Goal: Task Accomplishment & Management: Manage account settings

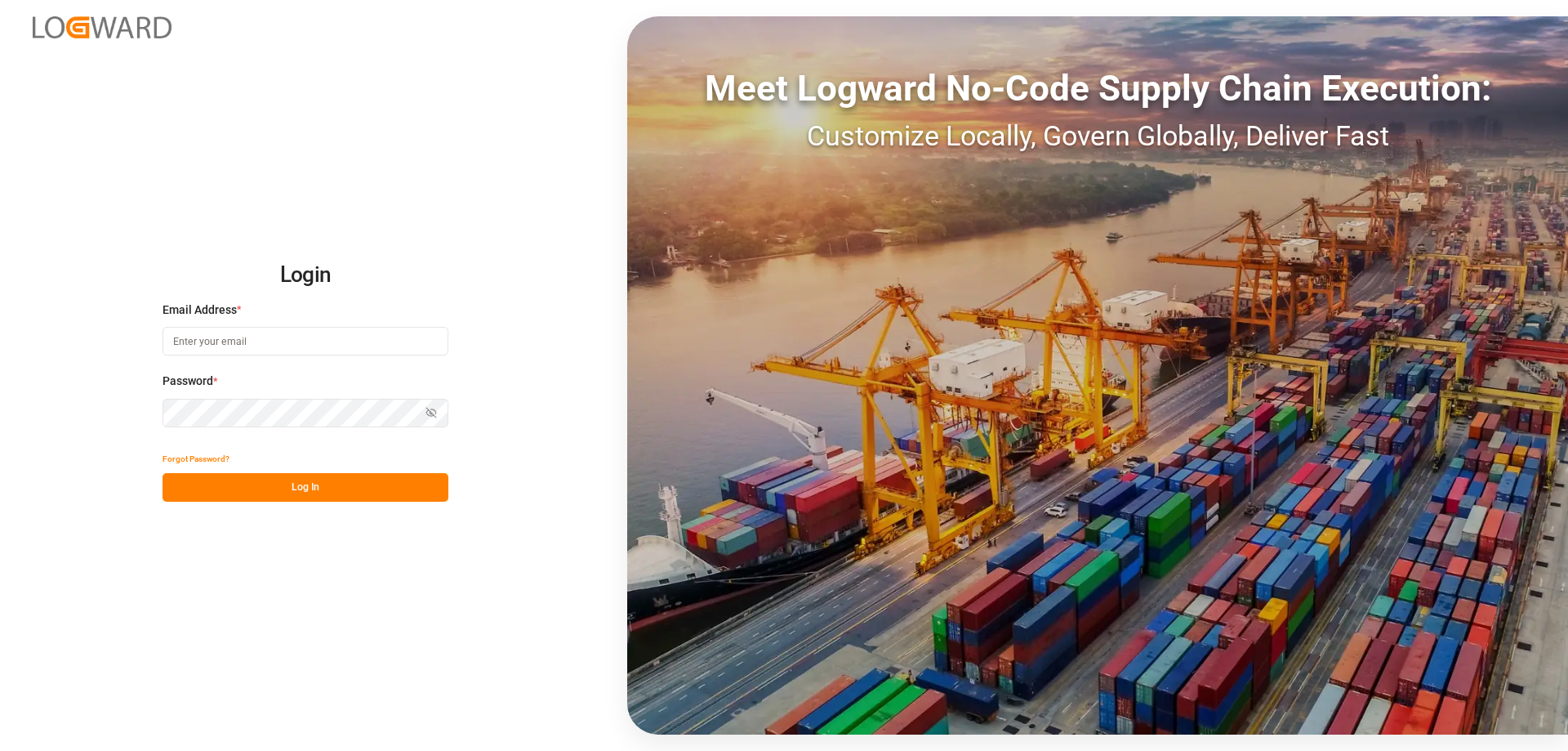
click at [216, 336] on input at bounding box center [305, 341] width 286 height 29
type input "[EMAIL_ADDRESS][DOMAIN_NAME]"
click at [330, 487] on button "Log In" at bounding box center [305, 487] width 286 height 29
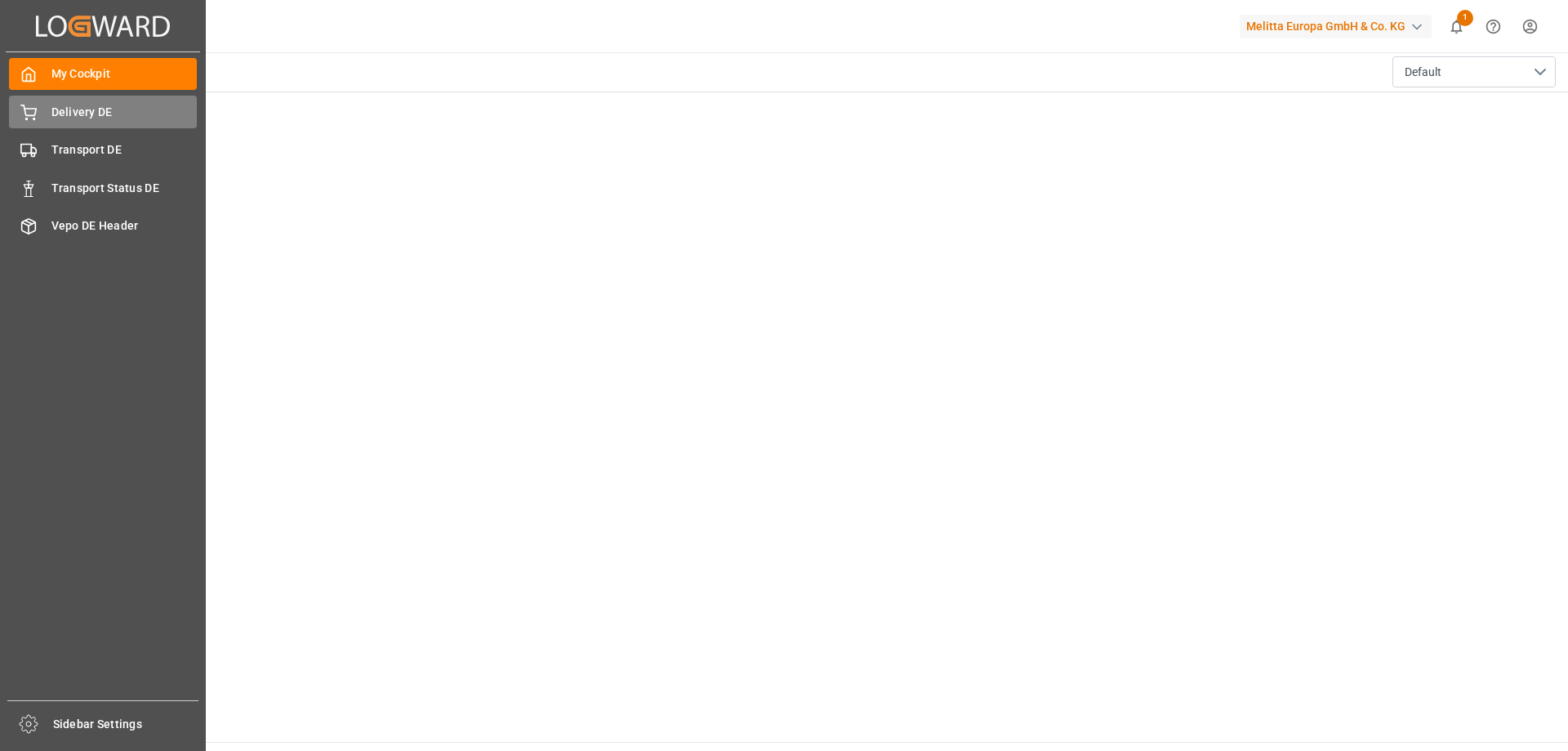
click at [81, 119] on span "Delivery DE" at bounding box center [125, 112] width 146 height 17
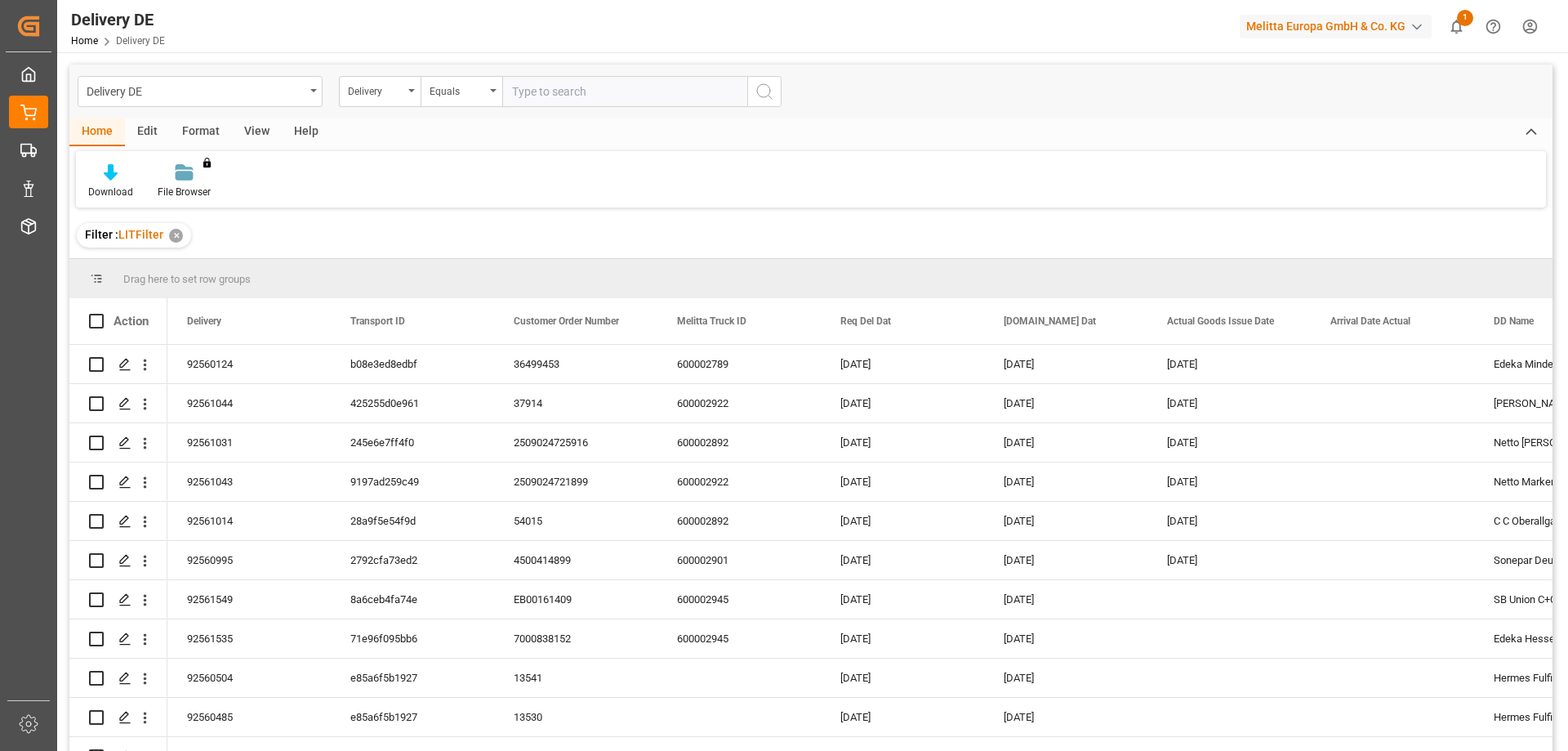
click at [554, 90] on input "text" at bounding box center [624, 91] width 245 height 31
type input "92560485"
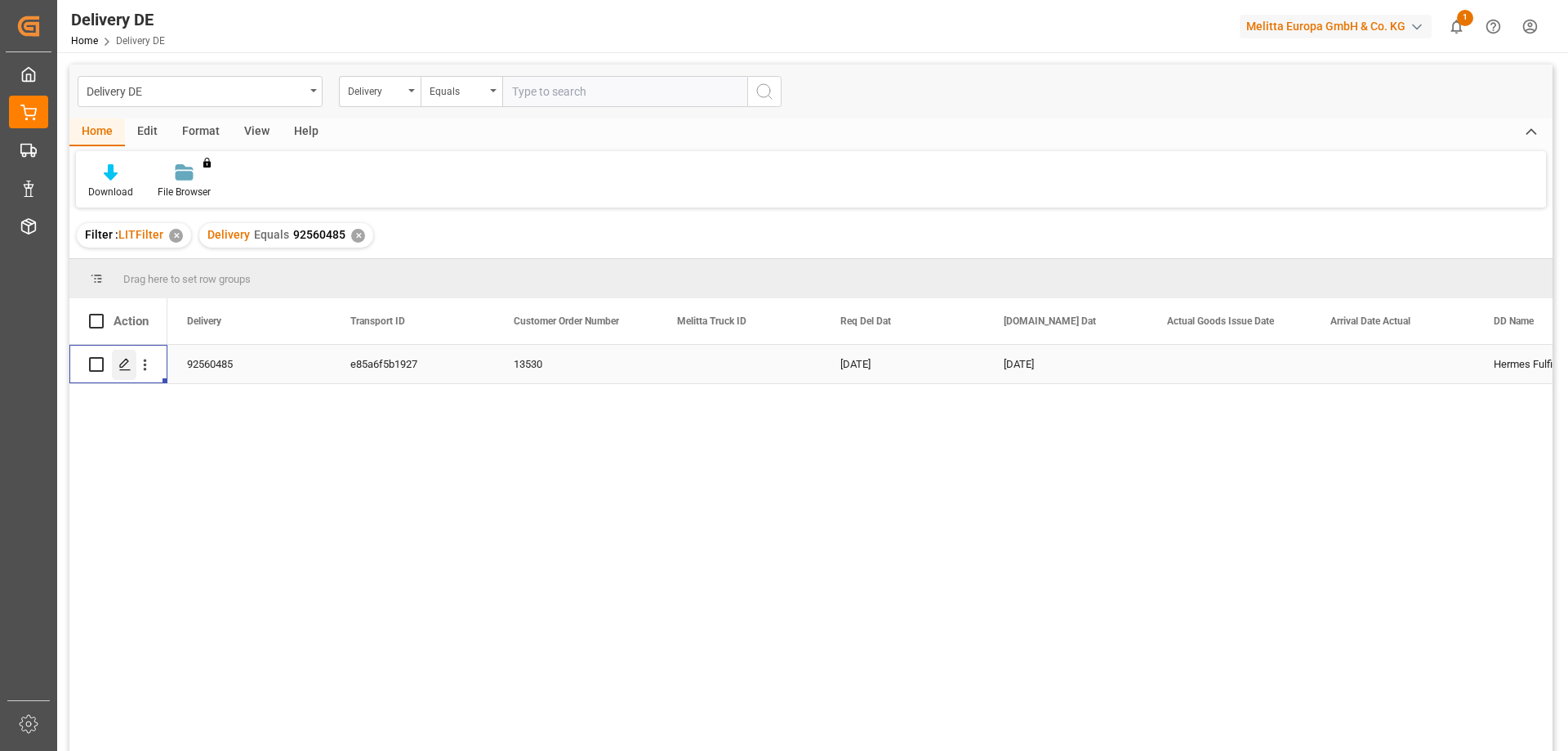
click at [117, 365] on div "Press SPACE to select this row." at bounding box center [125, 364] width 25 height 30
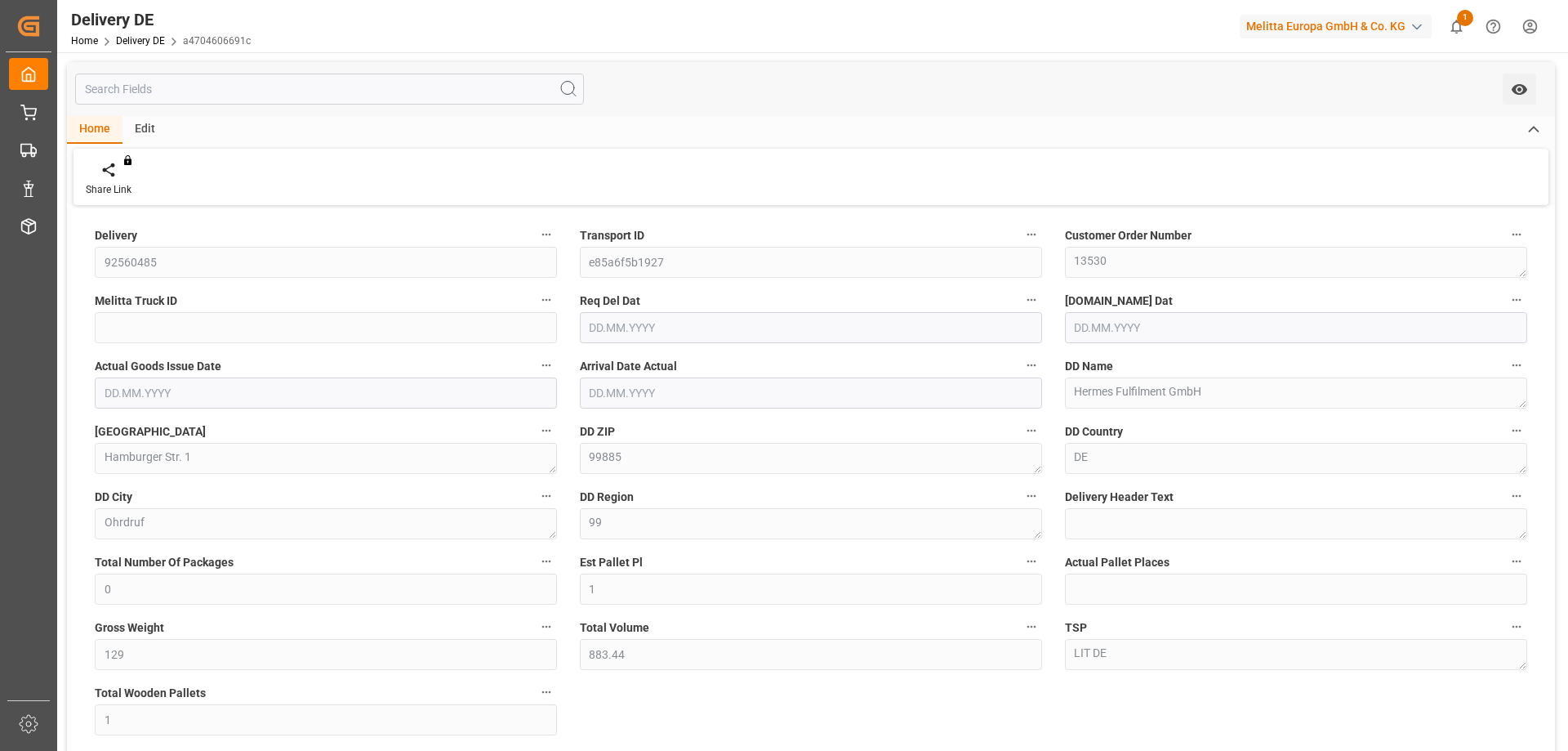
type input "0"
type input "1"
type input "129"
type input "883.44"
type input "1"
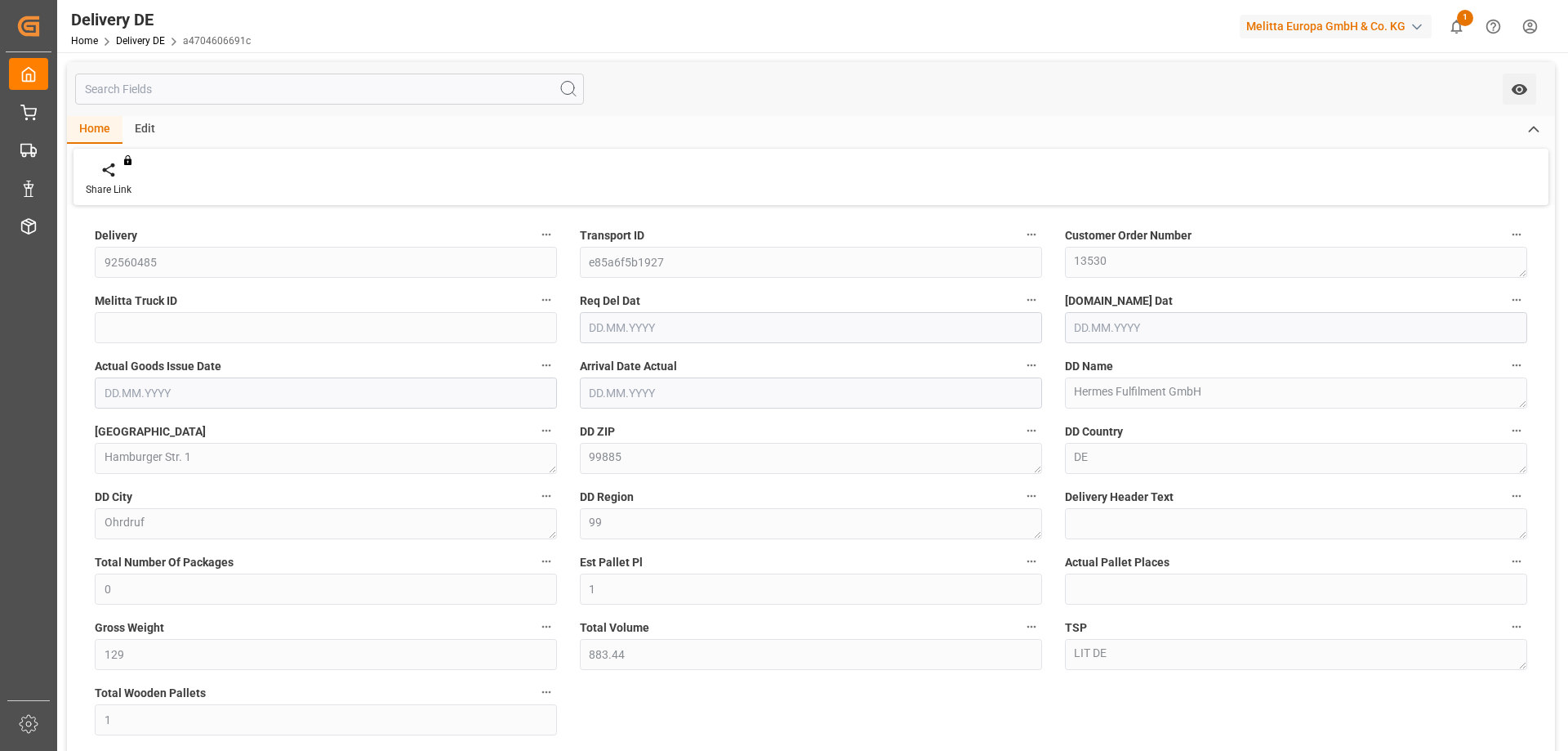
type input "[DATE]"
click at [757, 692] on div "Delivery 92560485 Transport ID e85a6f5b1927 Customer Order Number 13530 Melitta…" at bounding box center [811, 553] width 1488 height 686
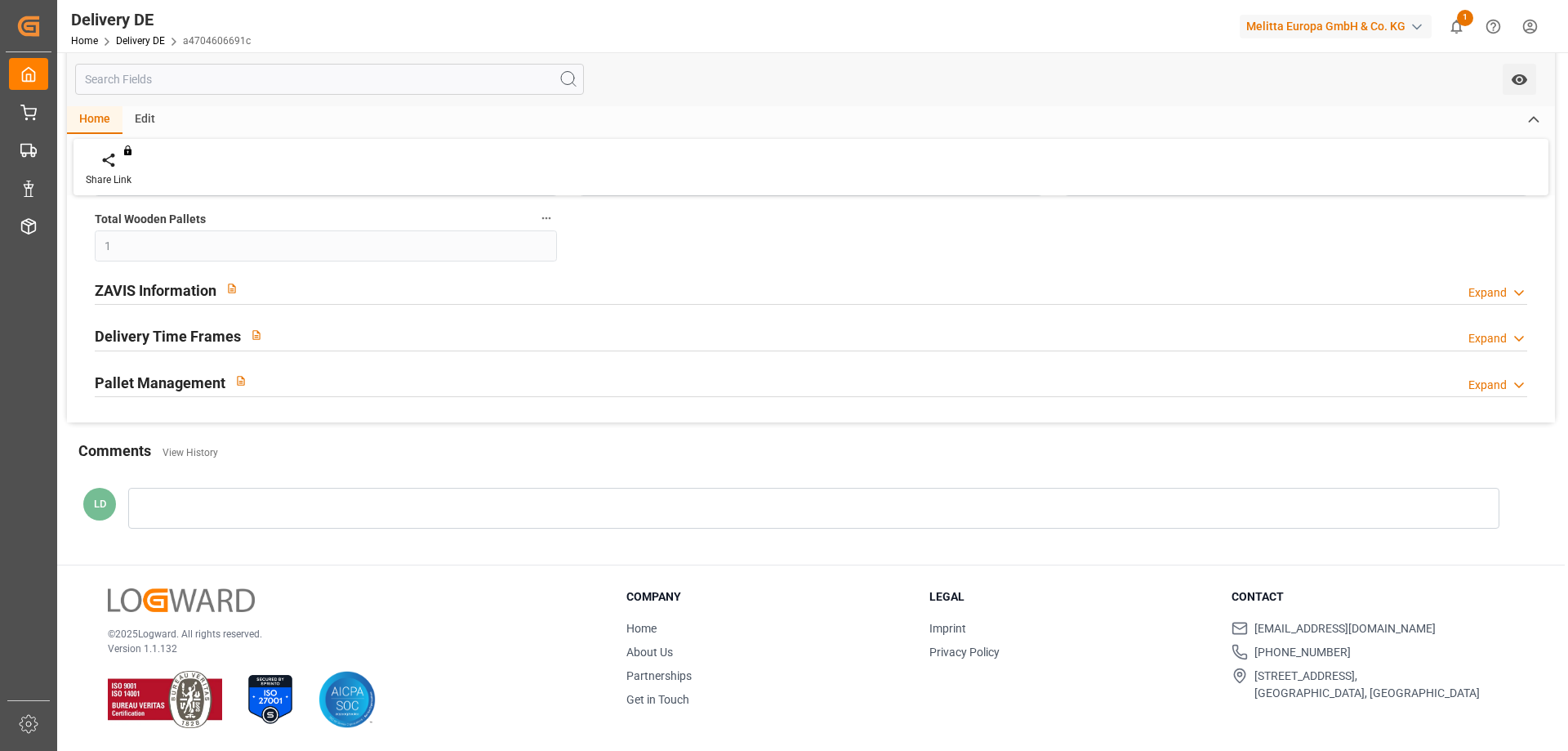
click at [189, 290] on h2 "ZAVIS Information" at bounding box center [156, 290] width 122 height 22
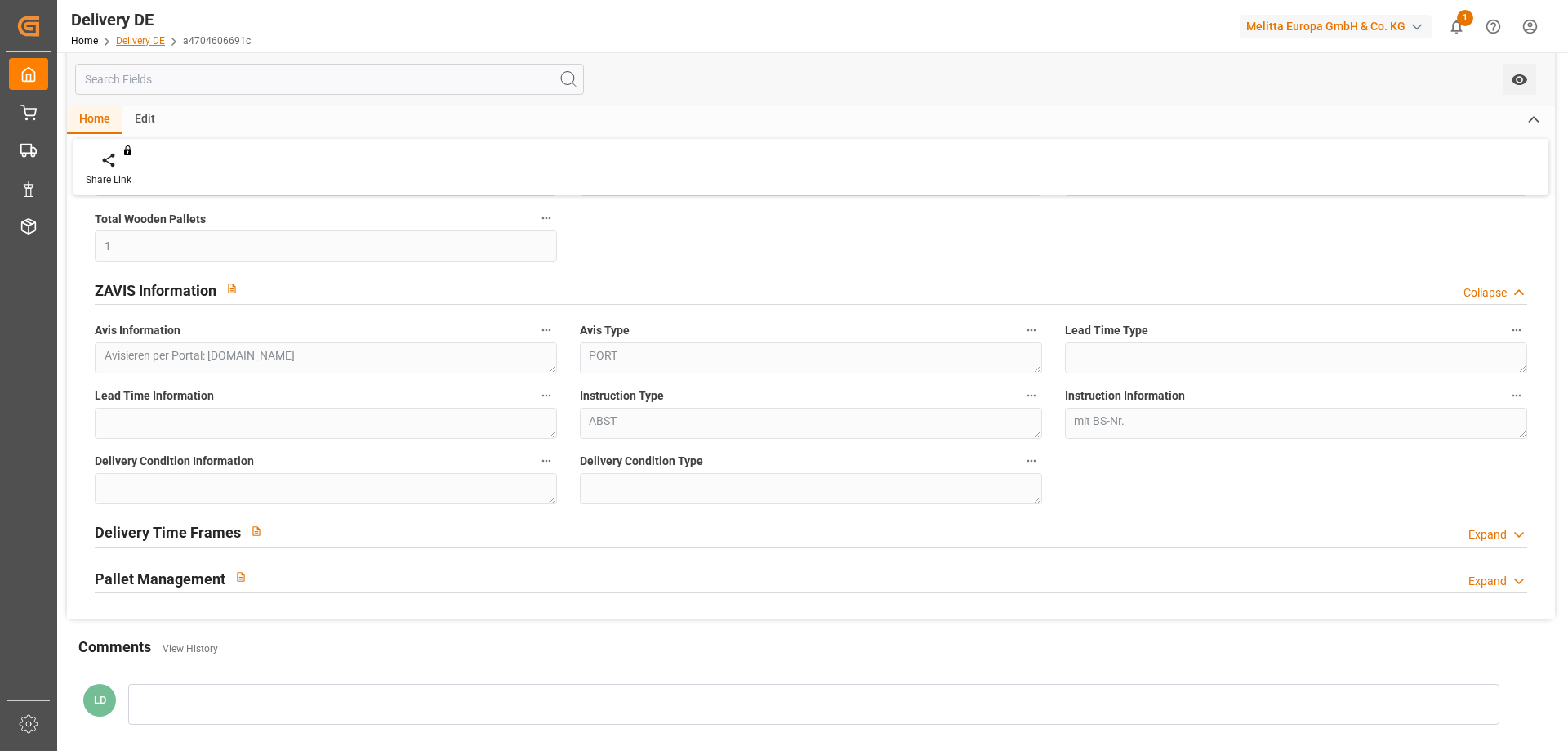
click at [144, 39] on link "Delivery DE" at bounding box center [140, 41] width 49 height 12
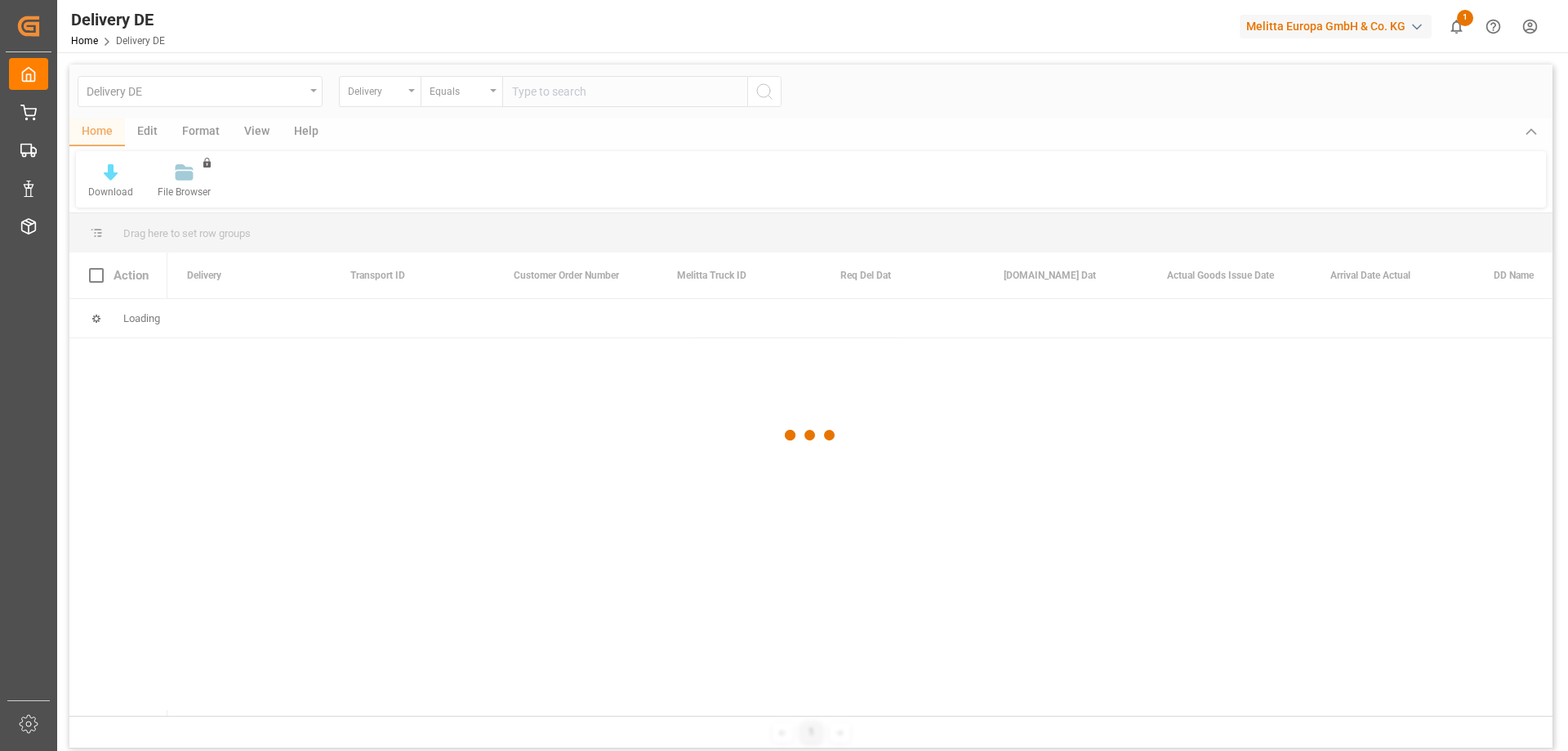
click at [543, 91] on div at bounding box center [810, 434] width 1484 height 740
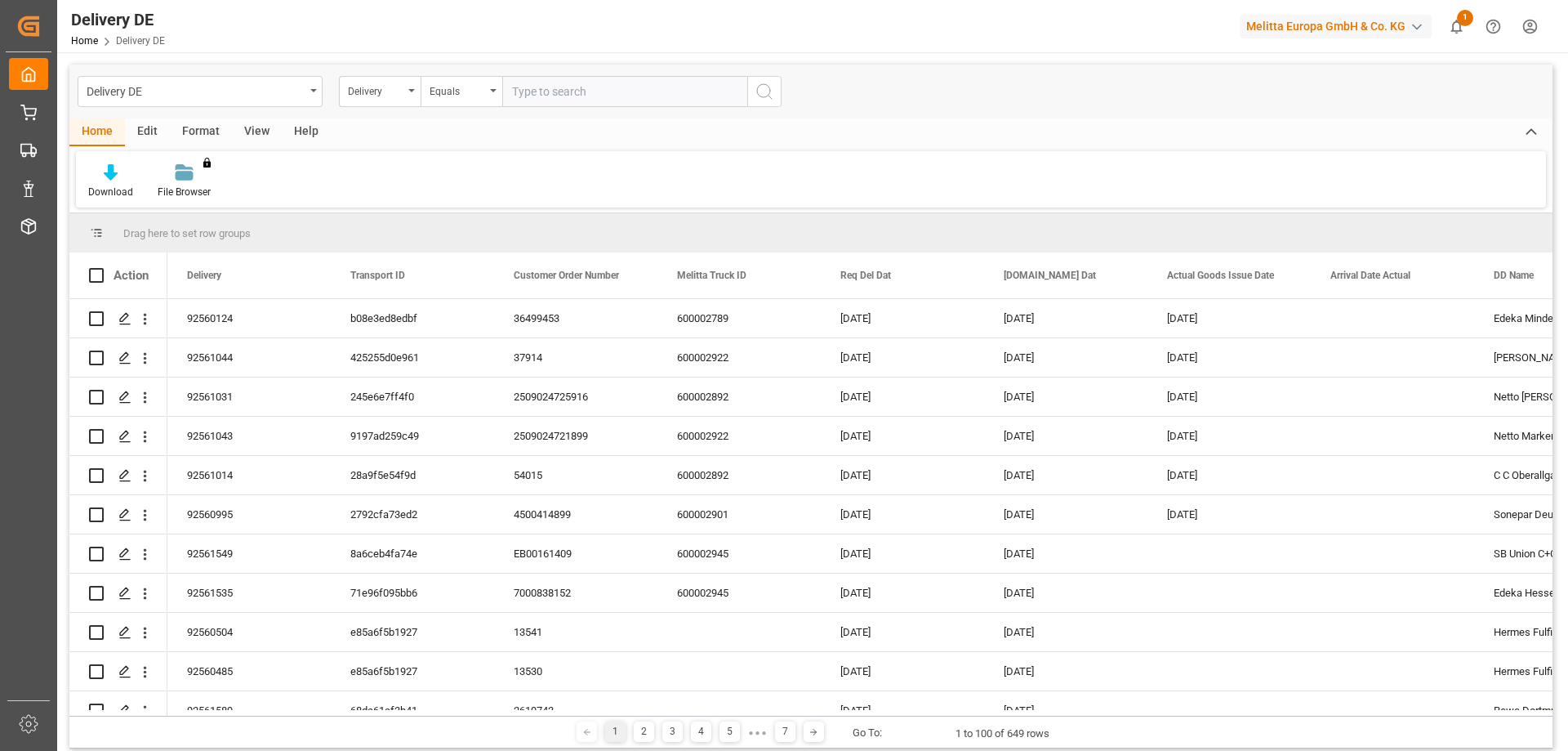
click at [547, 90] on input "text" at bounding box center [624, 91] width 245 height 31
paste input "92561549"
type input "92561549"
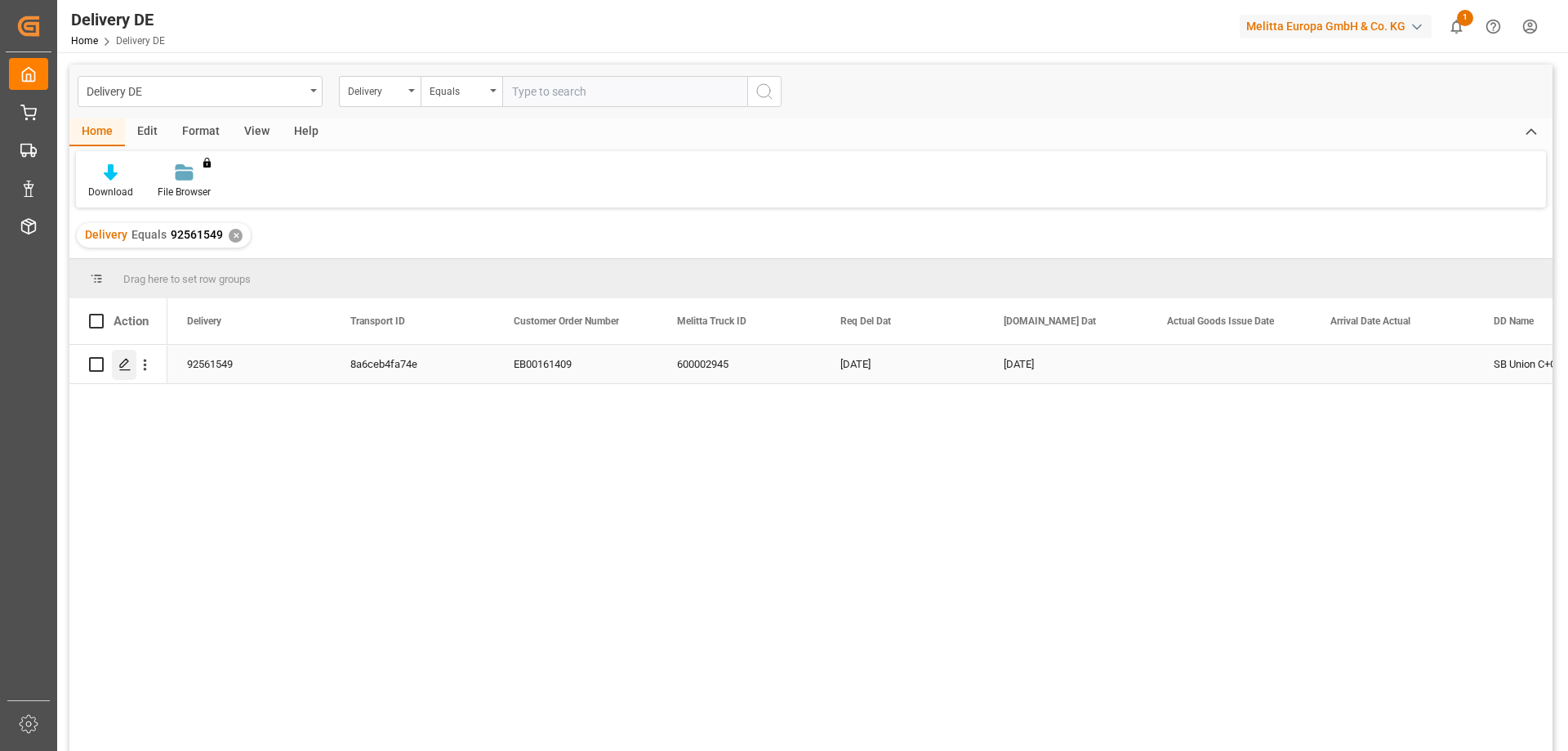
click at [120, 367] on polygon "Press SPACE to select this row." at bounding box center [124, 363] width 9 height 9
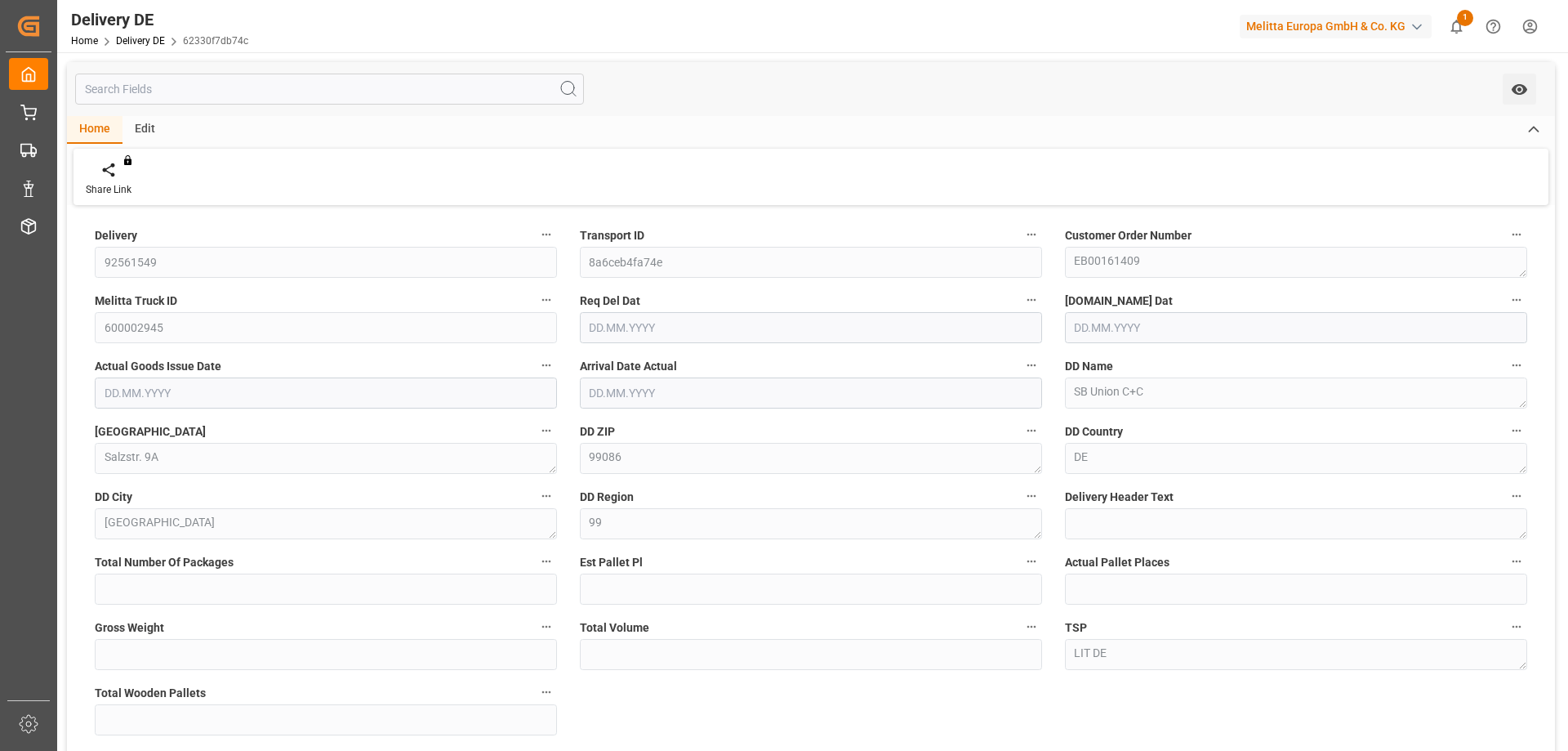
type input "0"
type input "1"
type input "166"
type input "856.252"
type input "1"
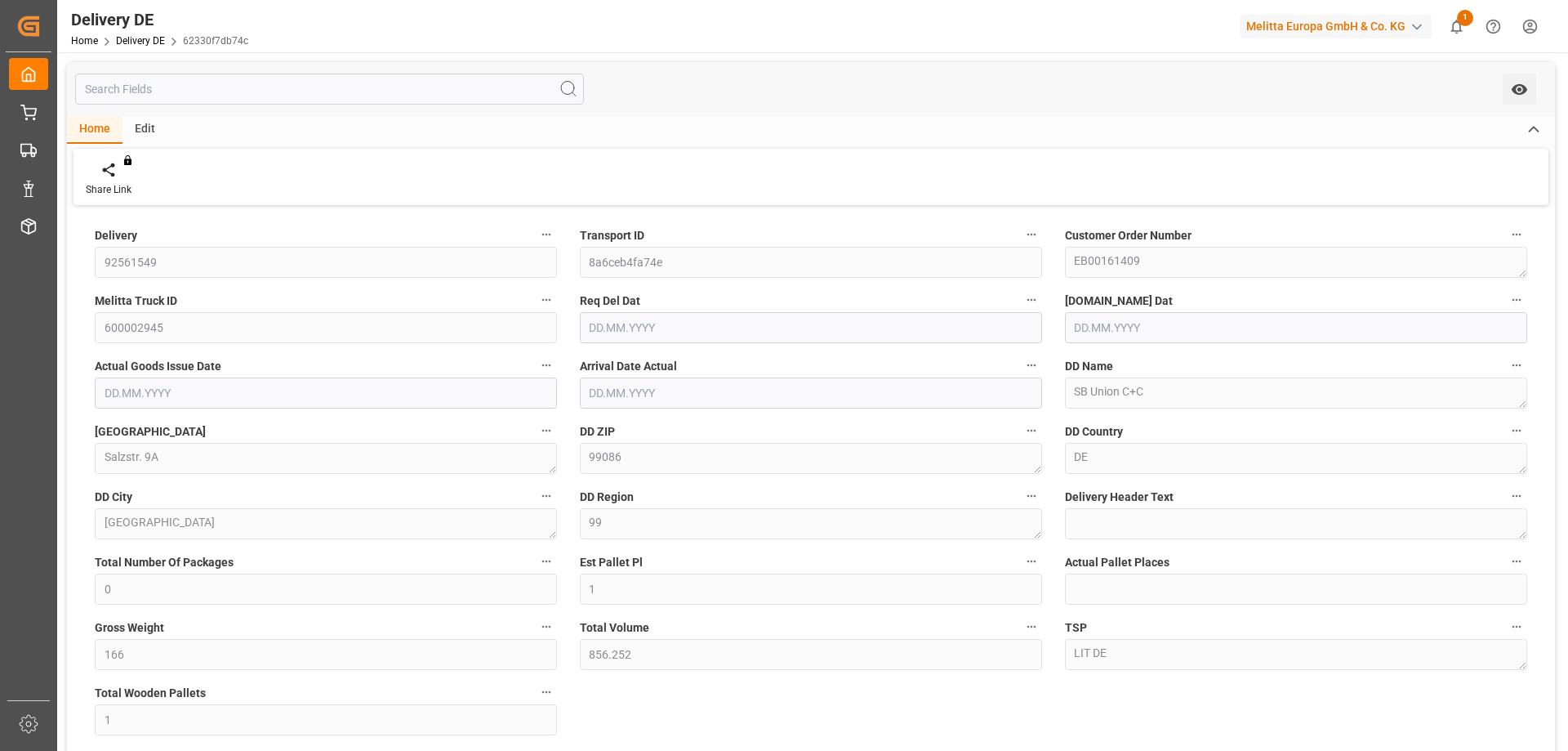
type input "[DATE]"
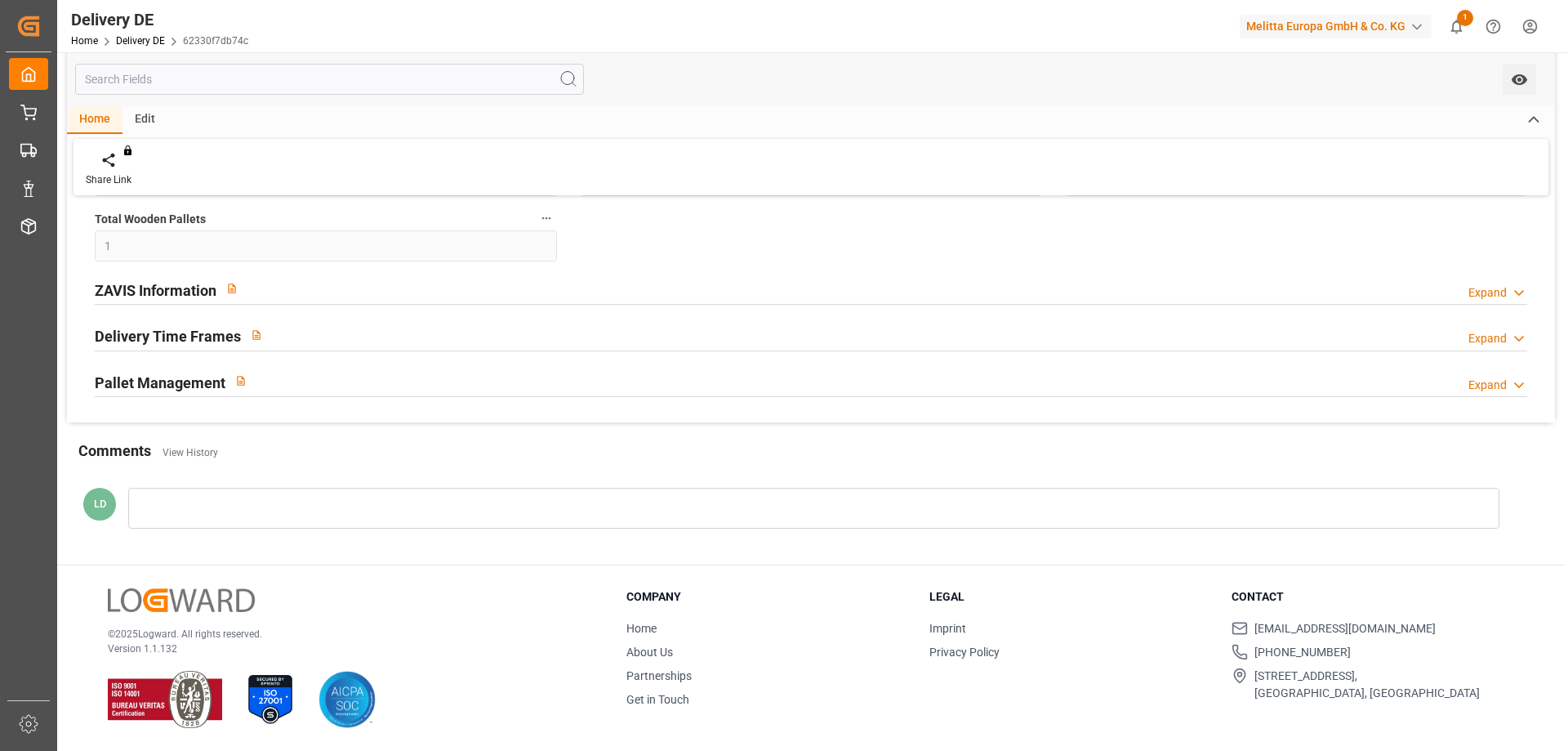
click at [205, 295] on h2 "ZAVIS Information" at bounding box center [156, 290] width 122 height 22
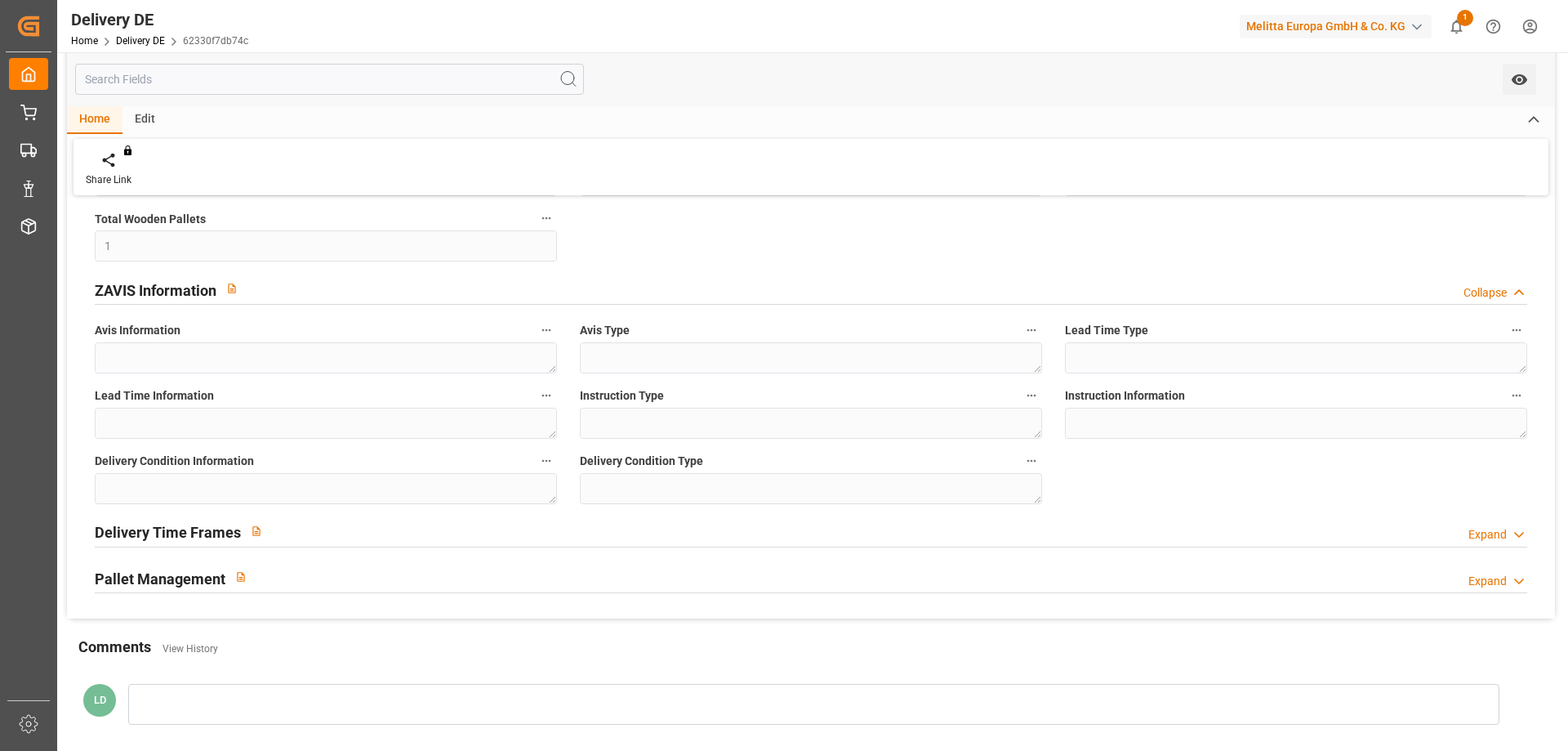
scroll to position [0, 0]
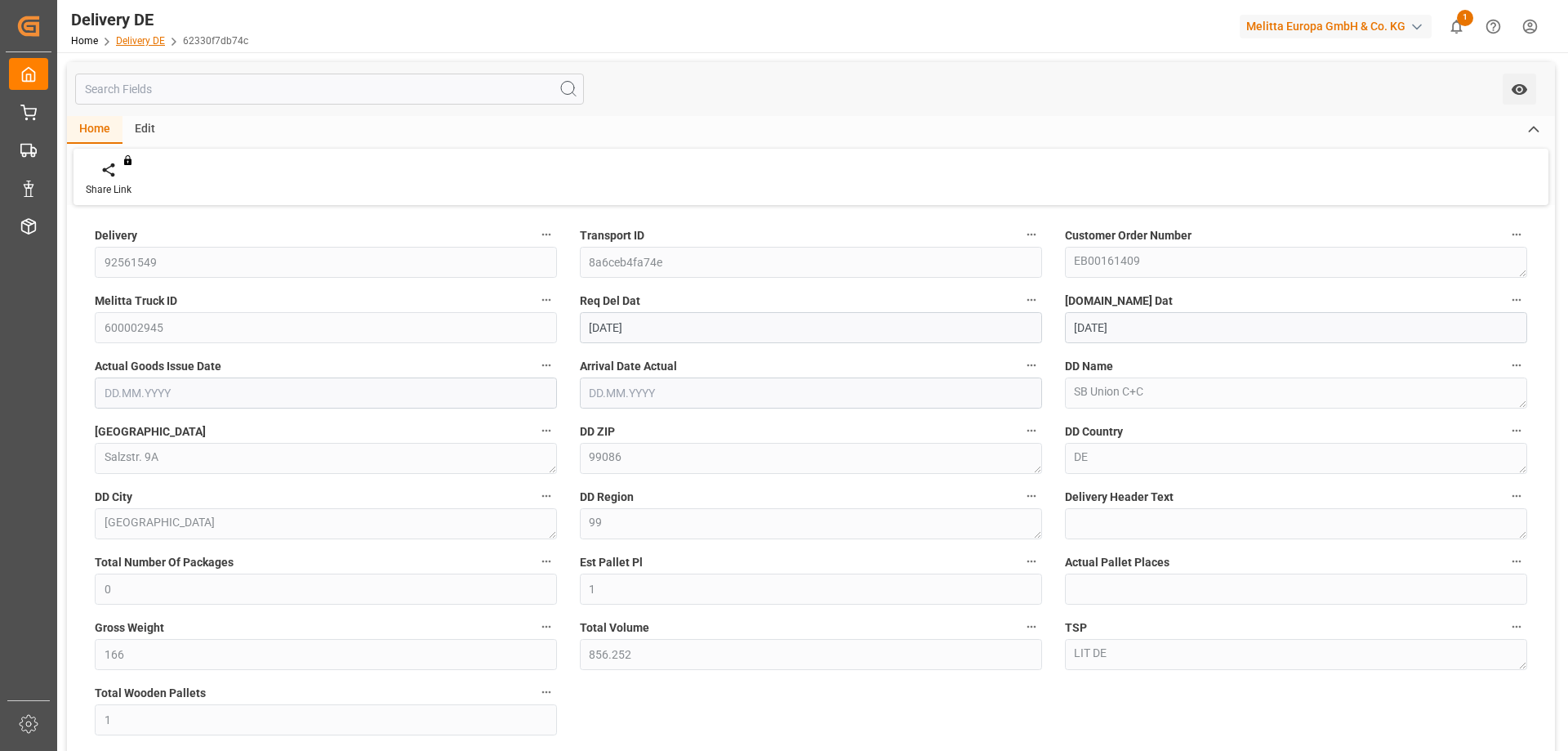
click at [152, 42] on link "Delivery DE" at bounding box center [140, 41] width 49 height 12
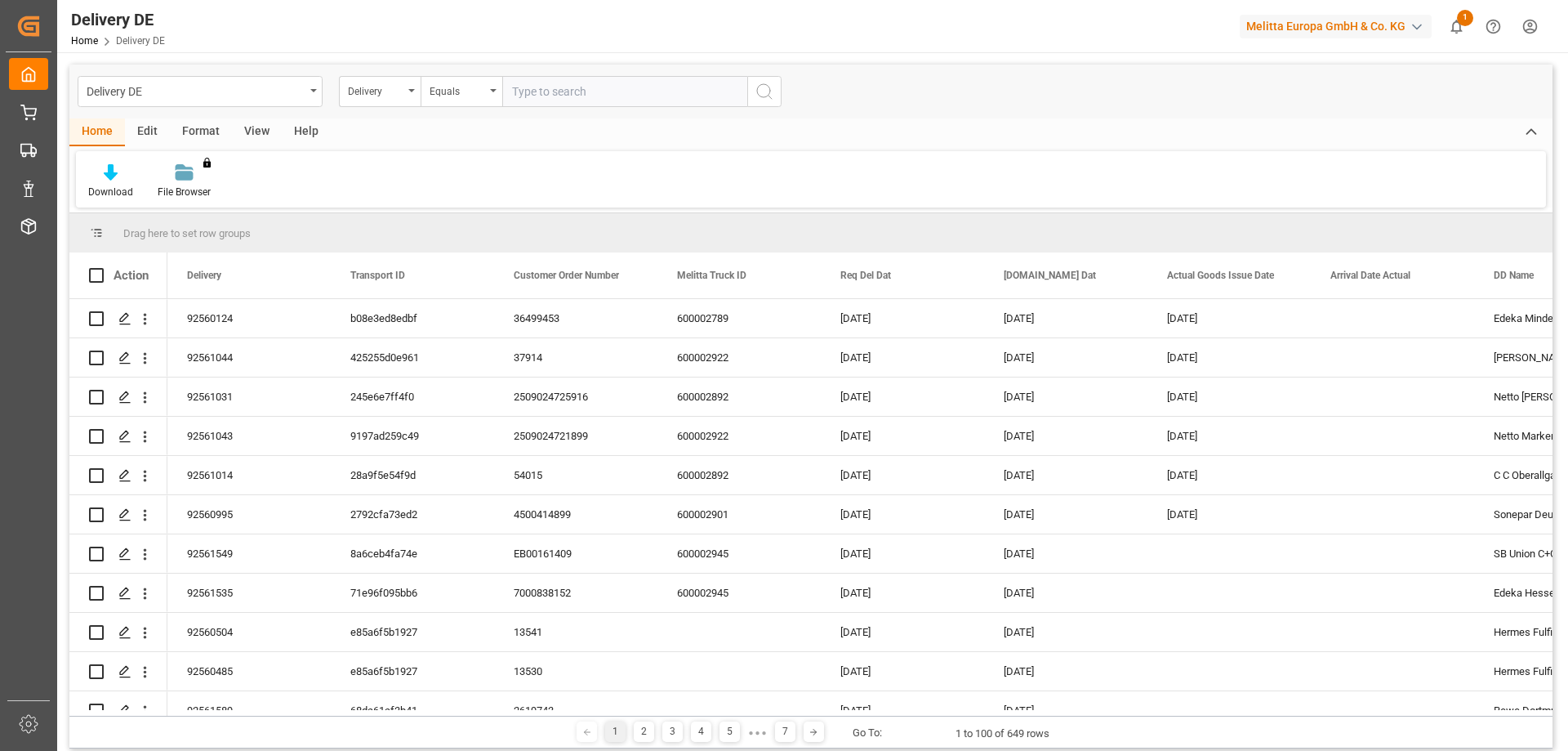
click at [582, 90] on input "text" at bounding box center [624, 91] width 245 height 31
type input "92561535"
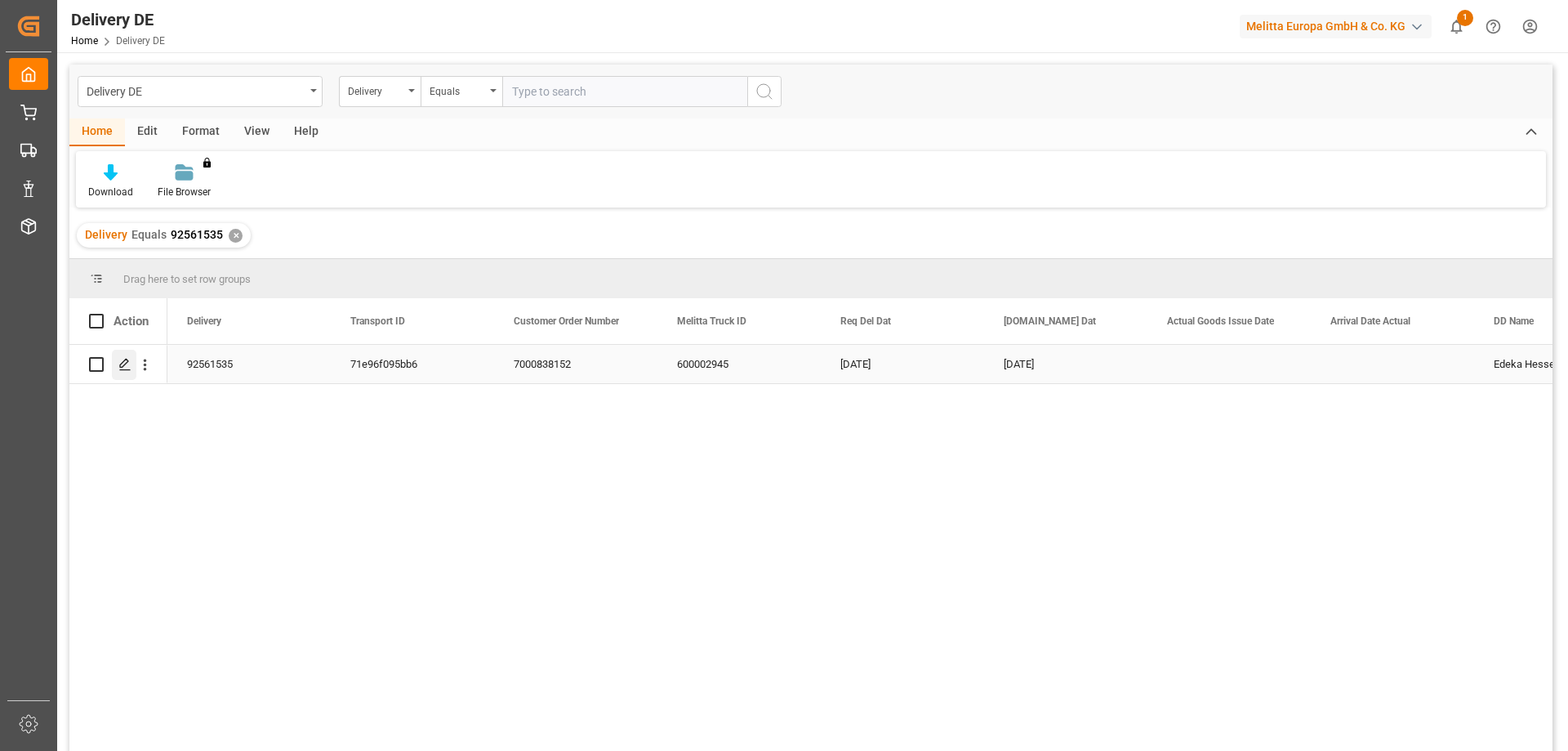
click at [122, 362] on icon "Press SPACE to select this row." at bounding box center [125, 365] width 13 height 13
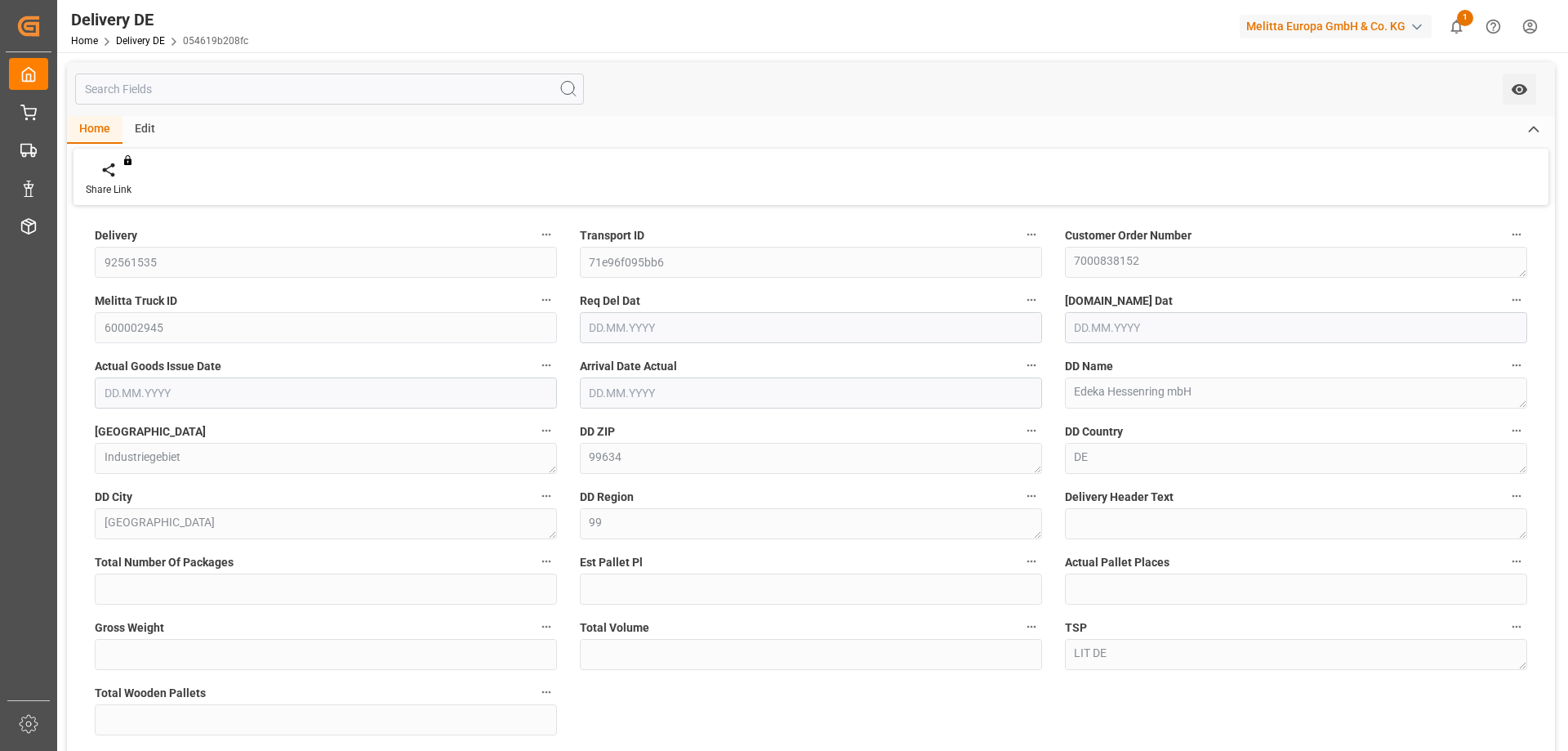
type input "0"
type input "1"
type input "300"
type input "1861.2"
type input "2"
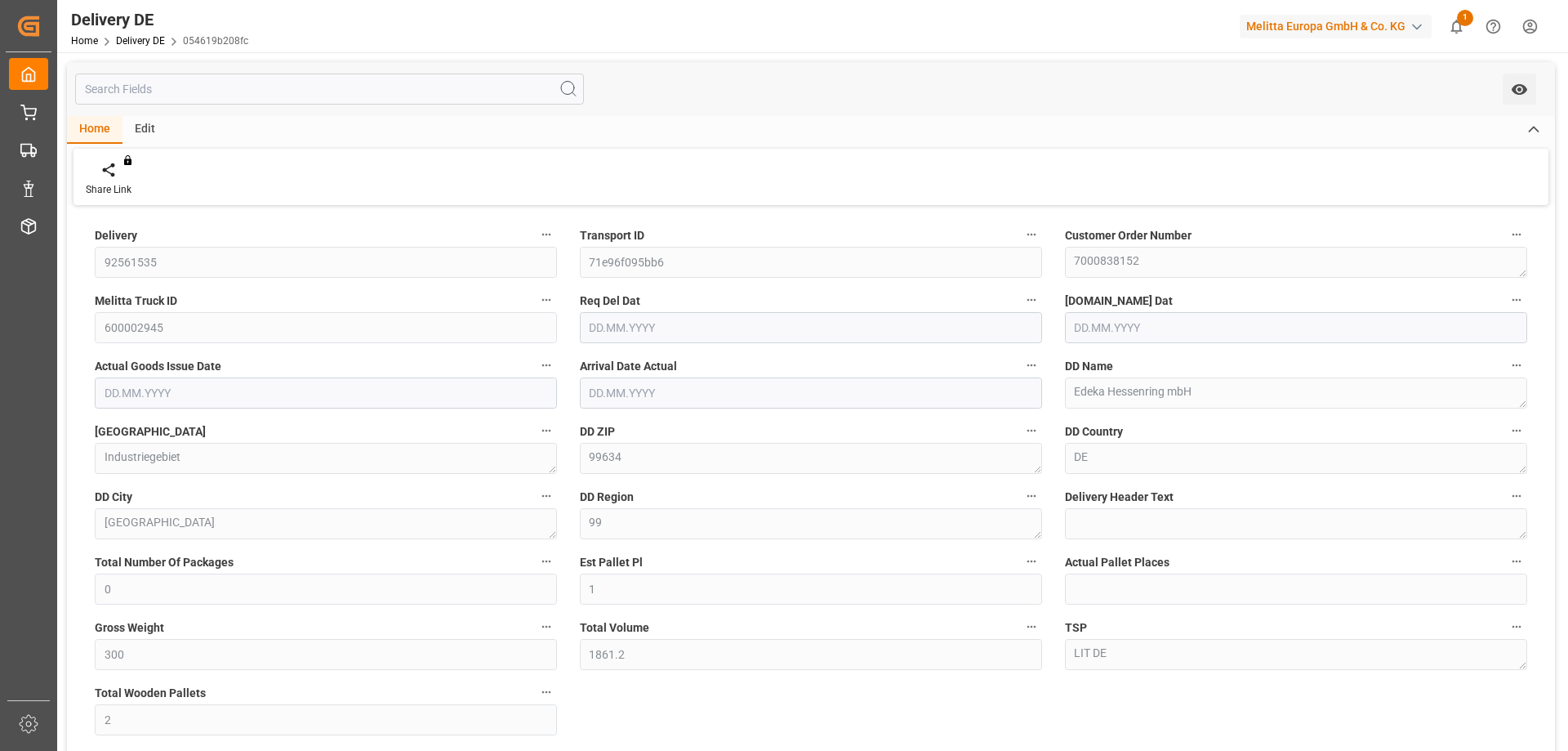
type input "[DATE]"
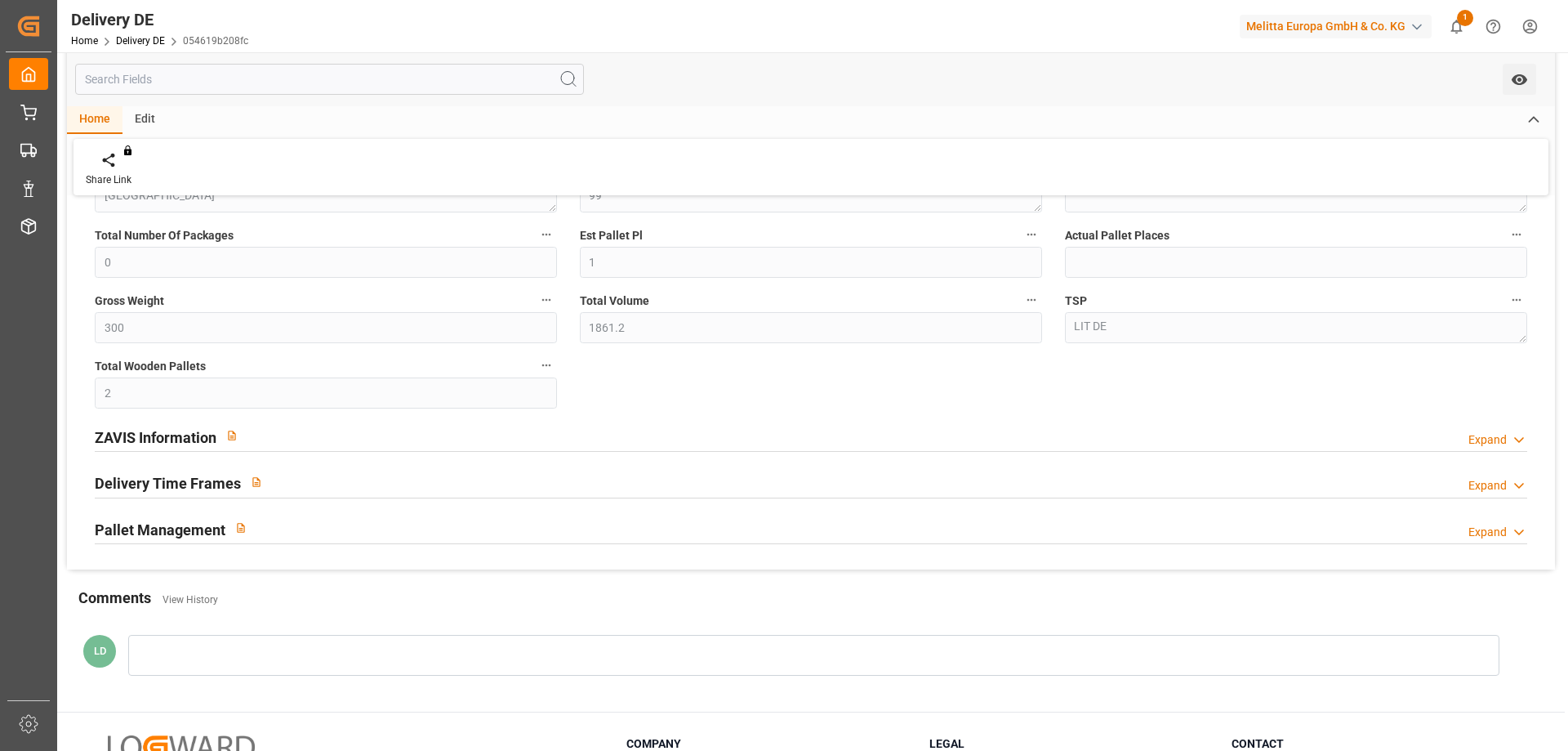
scroll to position [473, 0]
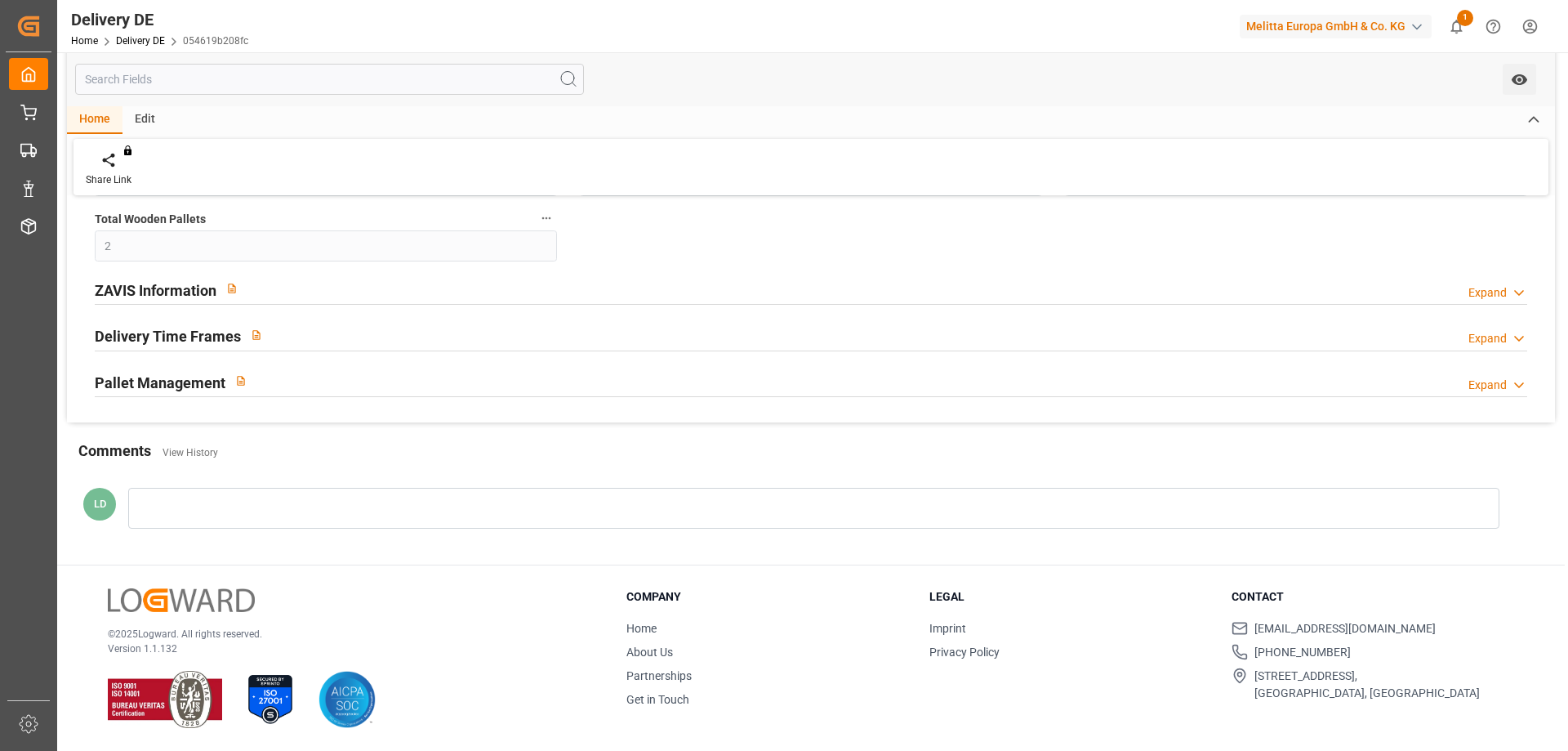
click at [194, 295] on h2 "ZAVIS Information" at bounding box center [156, 290] width 122 height 22
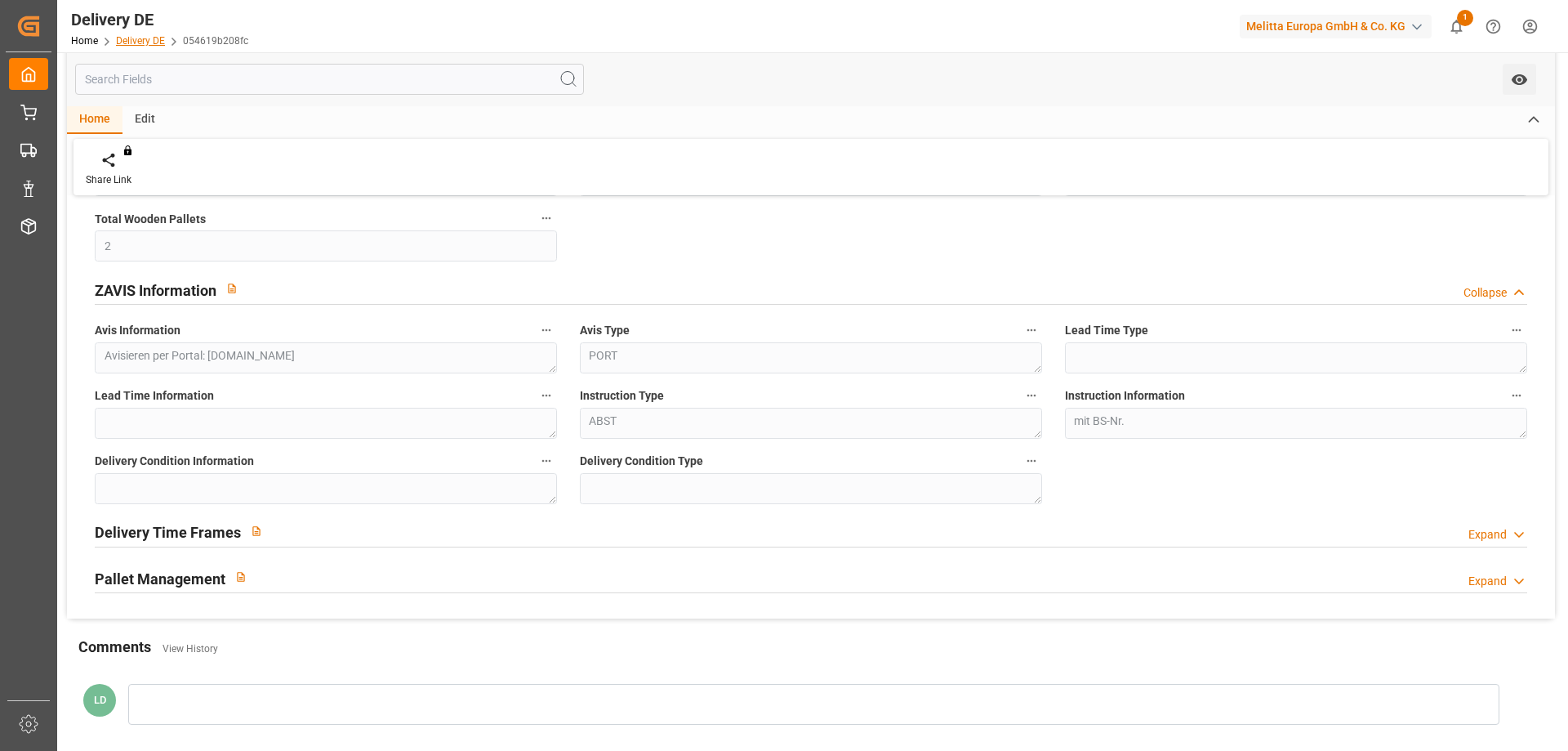
click at [138, 39] on link "Delivery DE" at bounding box center [140, 41] width 49 height 12
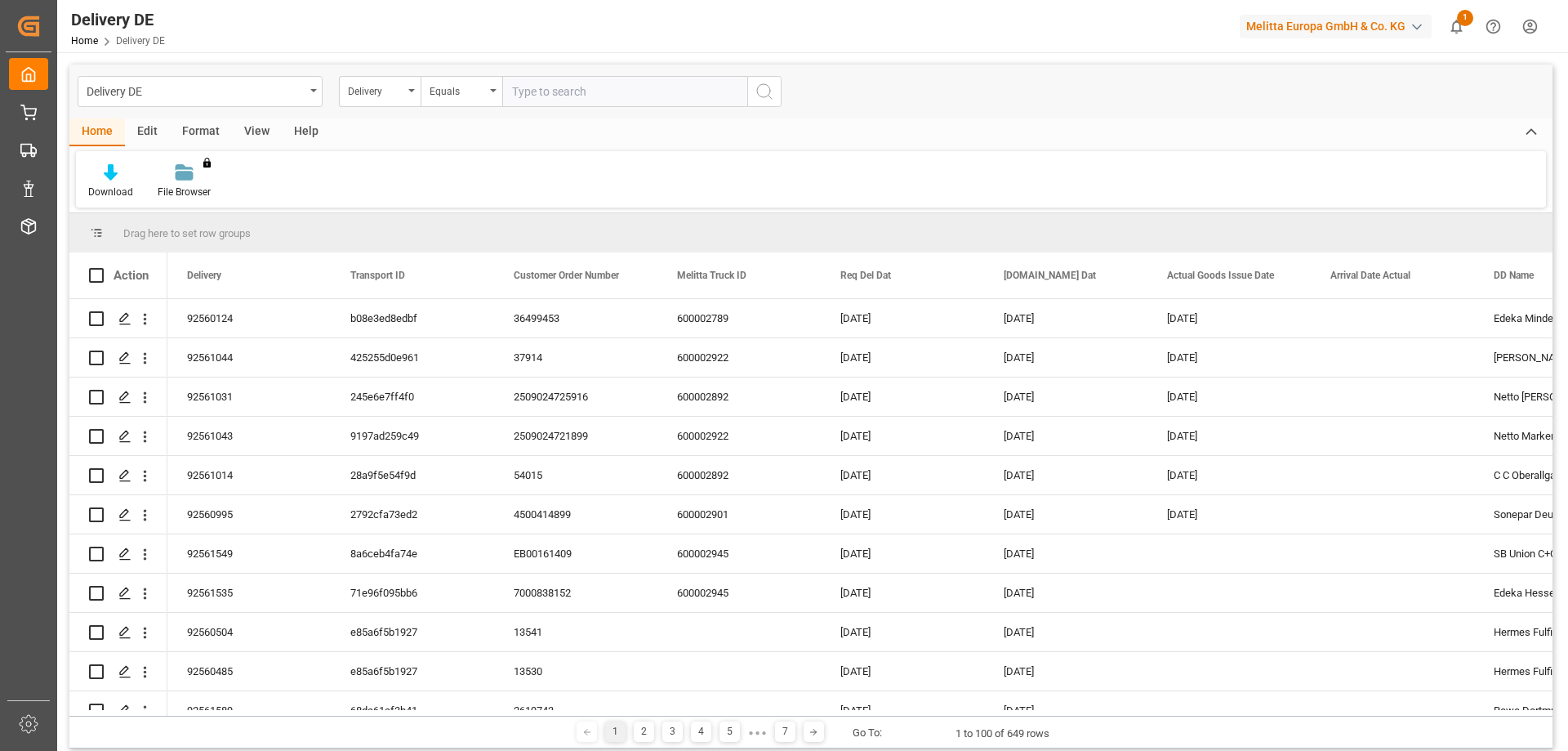
click at [655, 90] on input "text" at bounding box center [624, 91] width 245 height 31
type input "92561589"
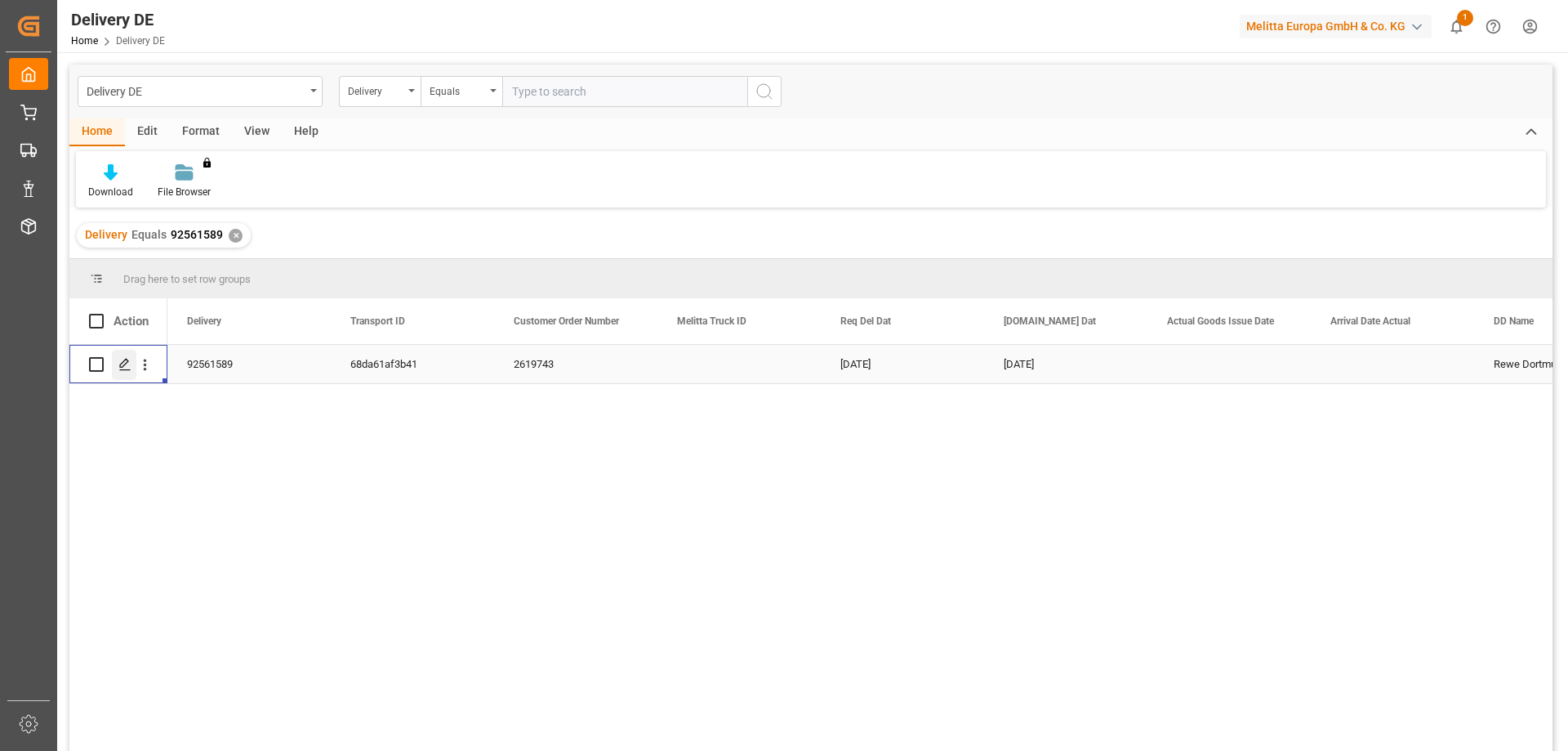
click at [121, 363] on icon "Press SPACE to select this row." at bounding box center [125, 365] width 13 height 13
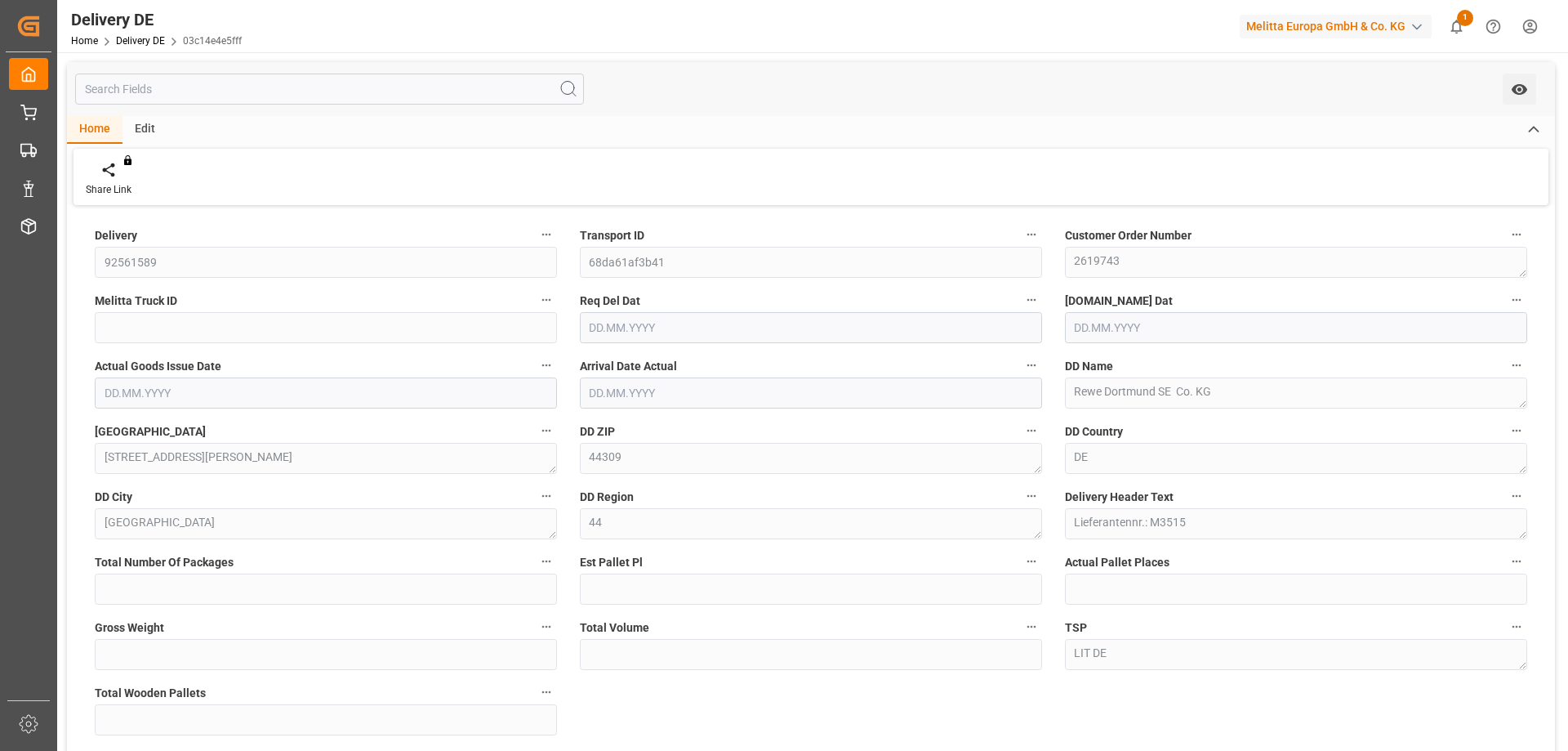
type input "0"
type input "3"
type input "1410"
type input "5216.68"
type input "6"
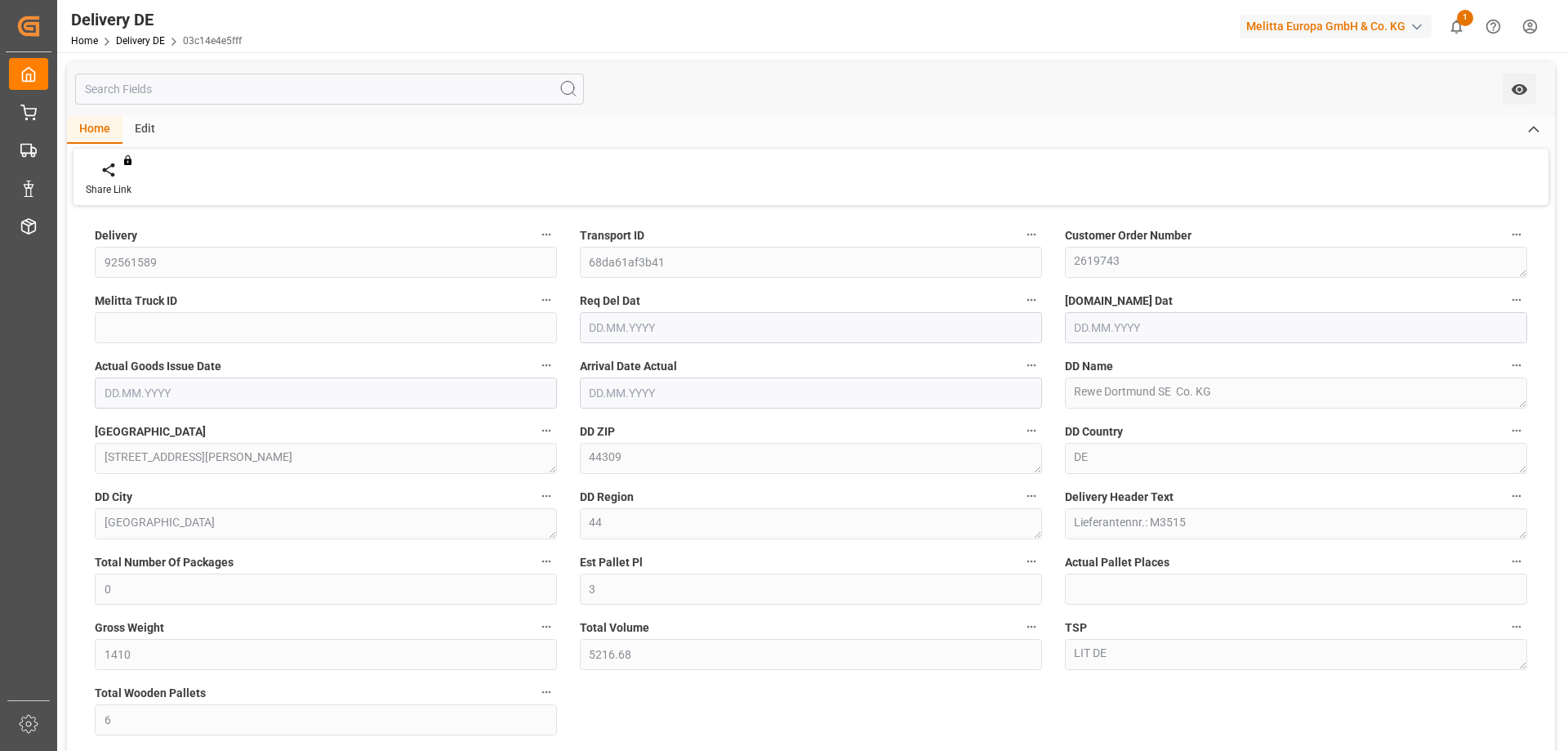
type input "[DATE]"
click at [588, 719] on div "Delivery 92561589 Transport ID 68da61af3b41 Customer Order Number 2619743 Melit…" at bounding box center [811, 553] width 1488 height 686
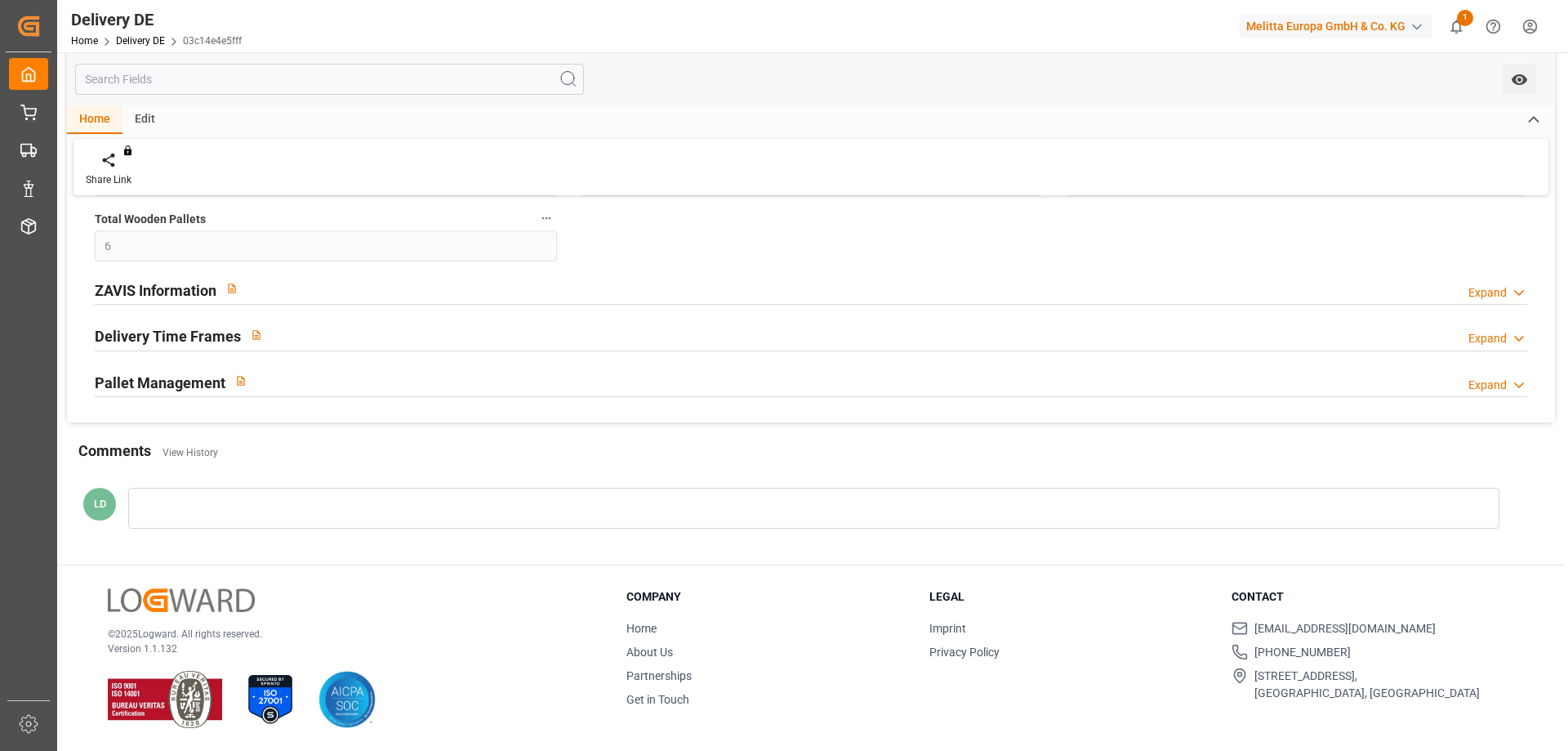
click at [154, 293] on h2 "ZAVIS Information" at bounding box center [156, 290] width 122 height 22
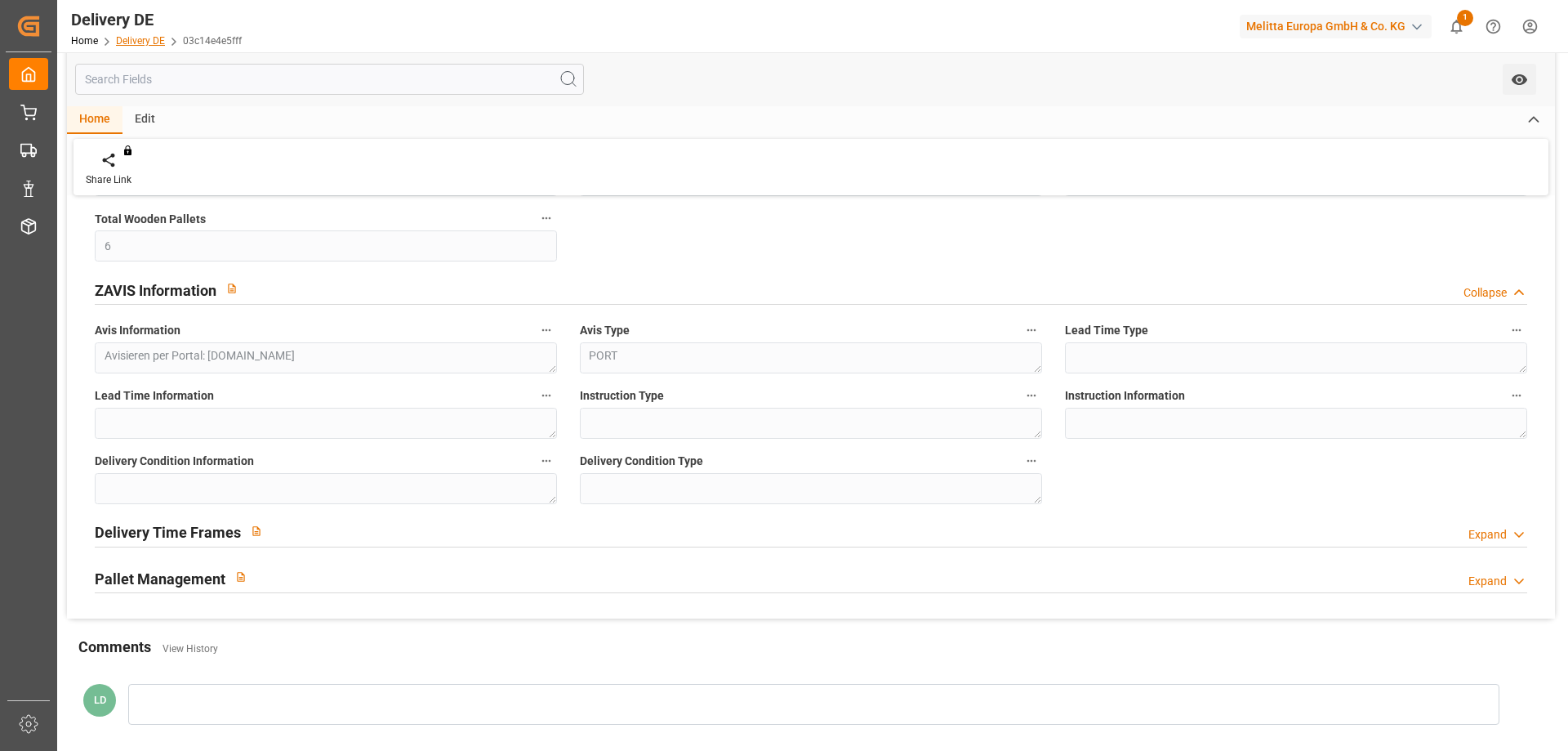
click at [135, 38] on link "Delivery DE" at bounding box center [140, 41] width 49 height 12
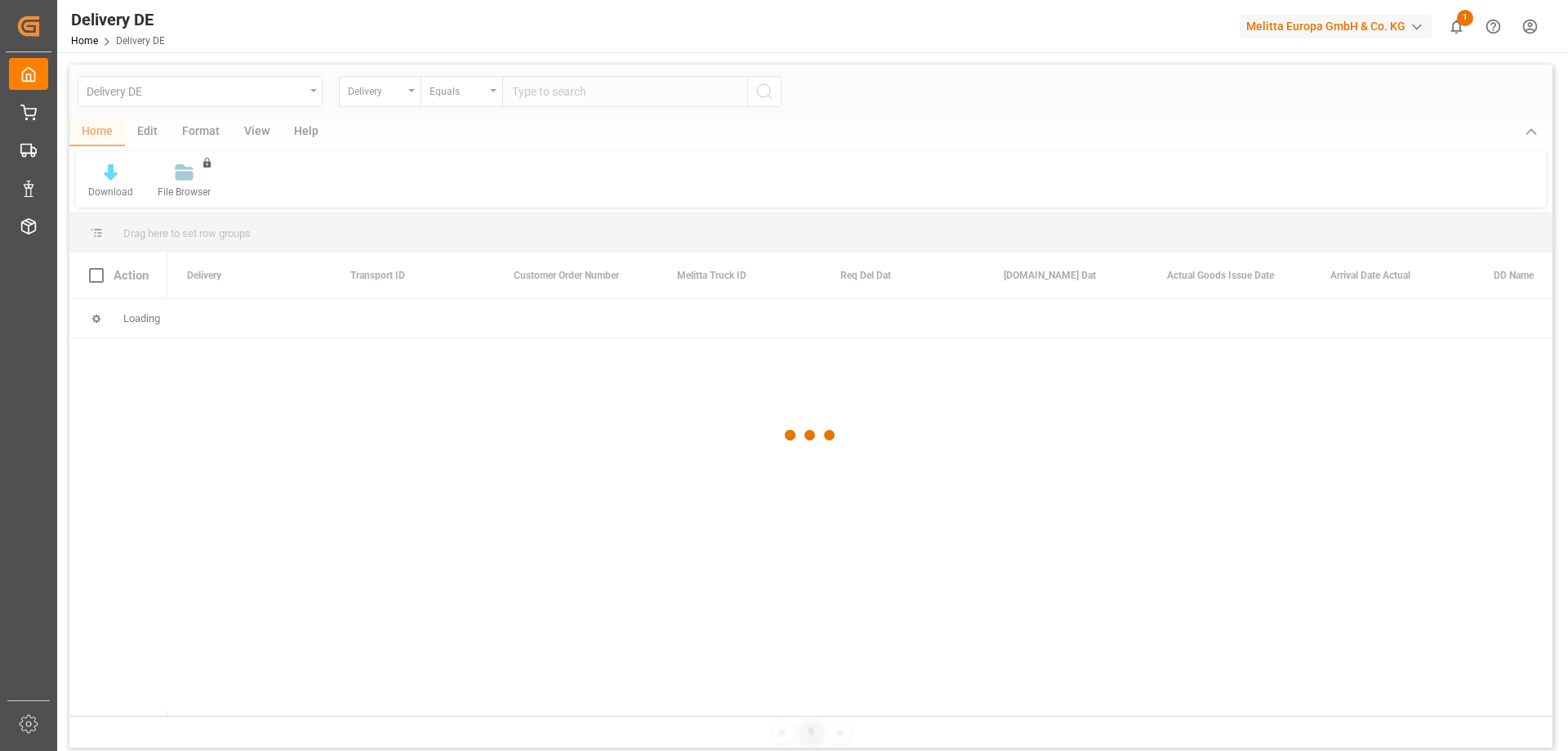
click at [577, 93] on div at bounding box center [810, 434] width 1484 height 740
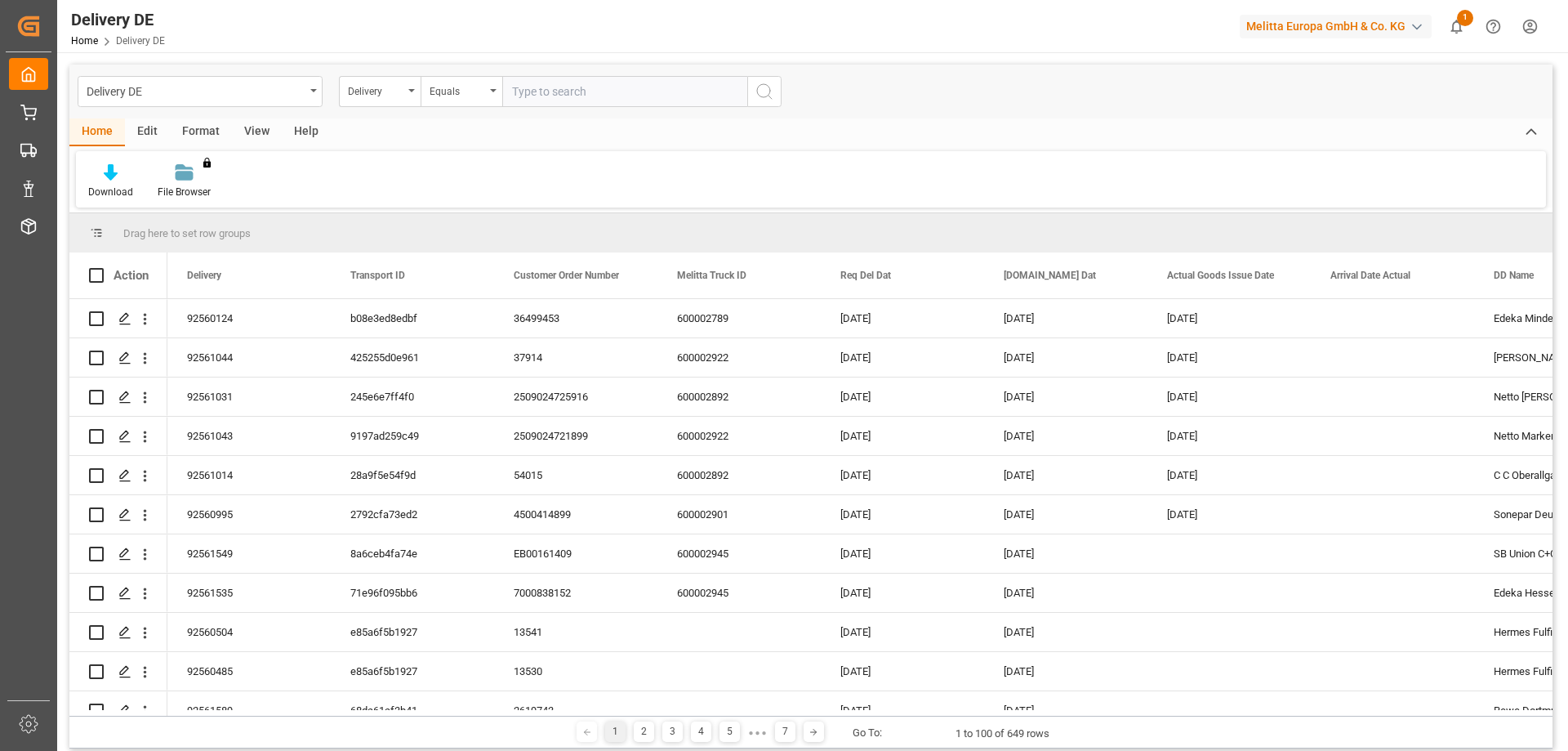
click at [568, 90] on input "text" at bounding box center [624, 91] width 245 height 31
paste input "92561357"
type input "92561357"
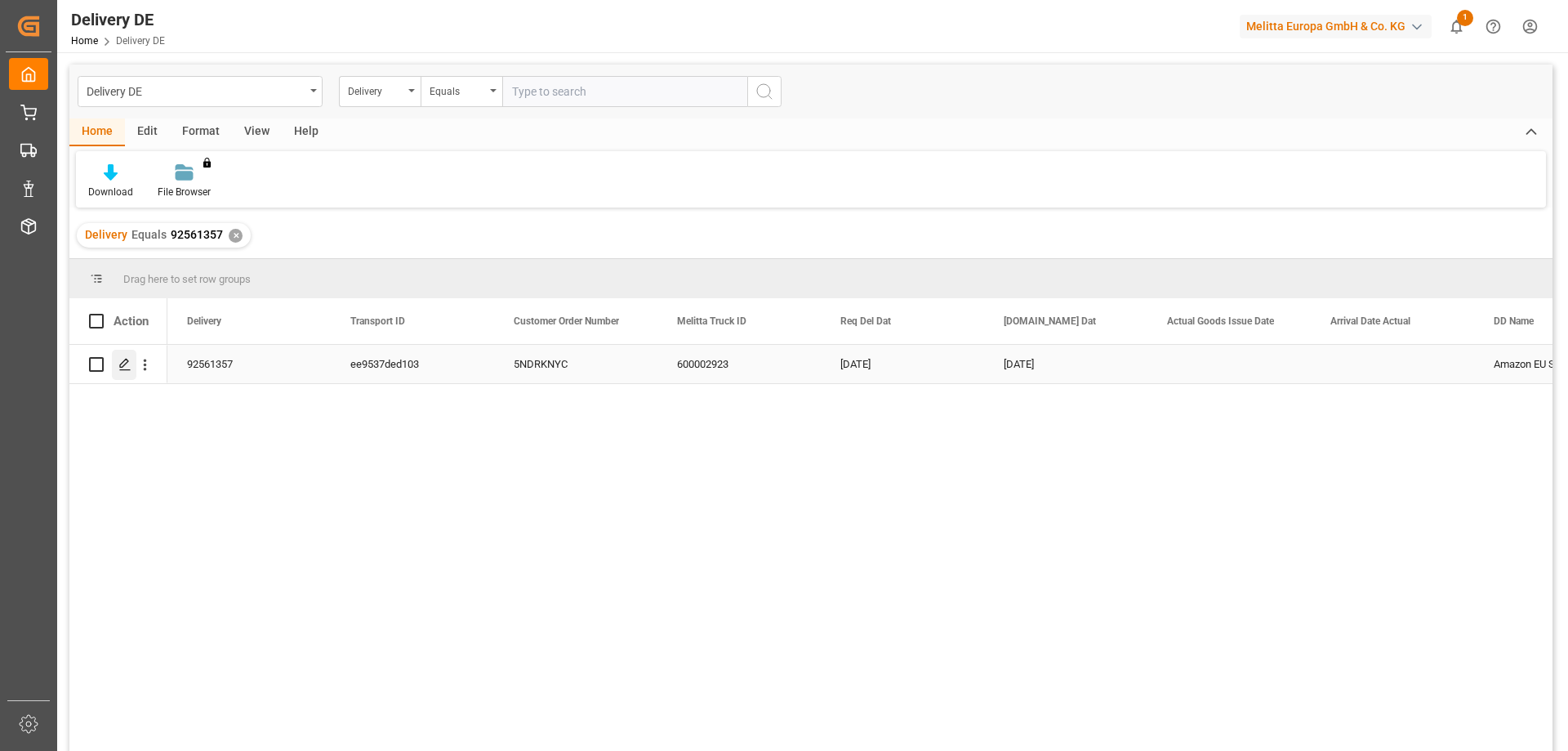
click at [123, 371] on icon "Press SPACE to select this row." at bounding box center [125, 365] width 13 height 13
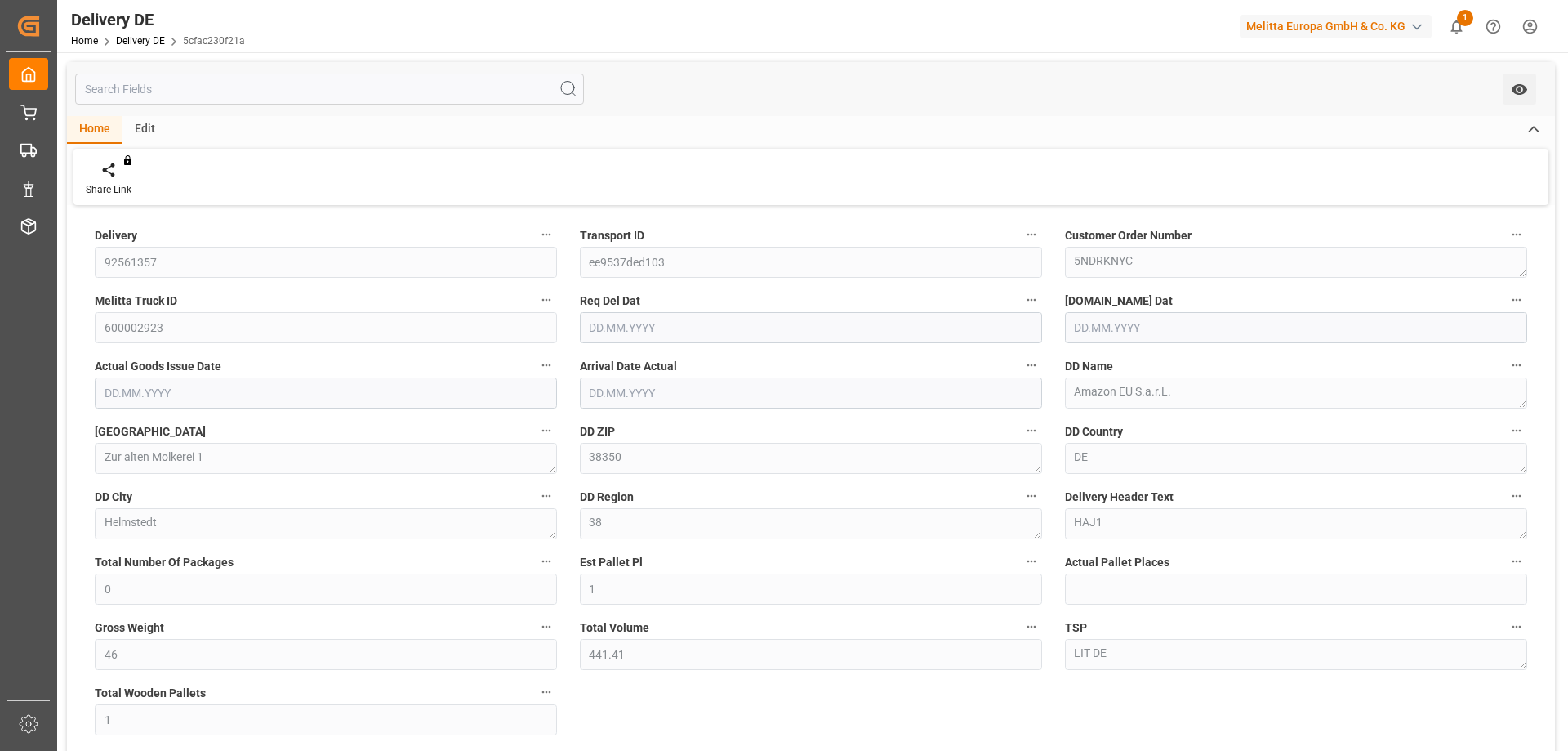
type input "[DATE]"
click at [816, 481] on div "DD Region 38" at bounding box center [810, 512] width 485 height 65
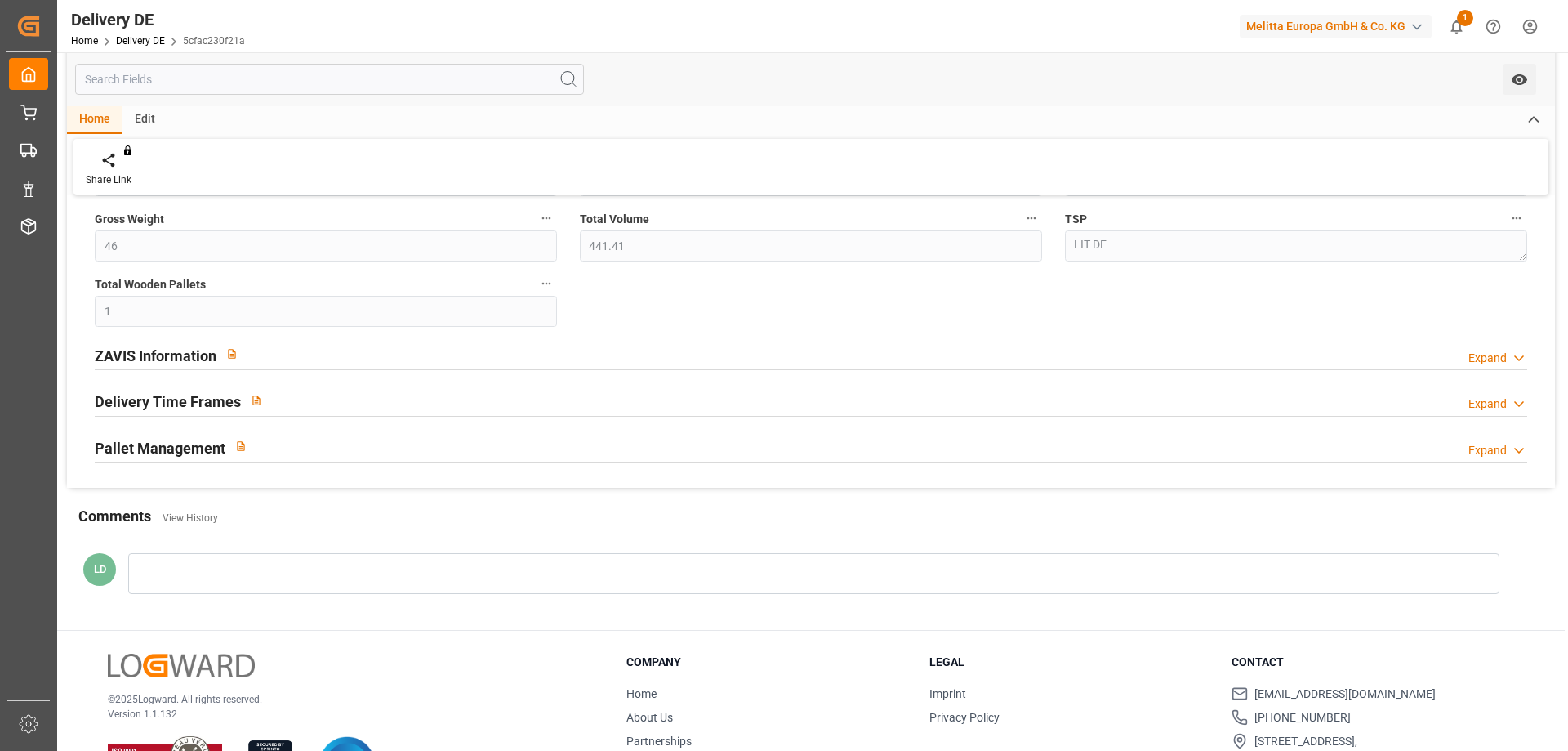
click at [165, 355] on h2 "ZAVIS Information" at bounding box center [156, 355] width 122 height 22
